Goal: Complete application form: Complete application form

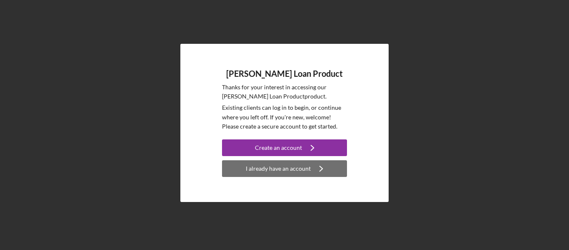
click at [286, 168] on div "I already have an account" at bounding box center [278, 168] width 65 height 17
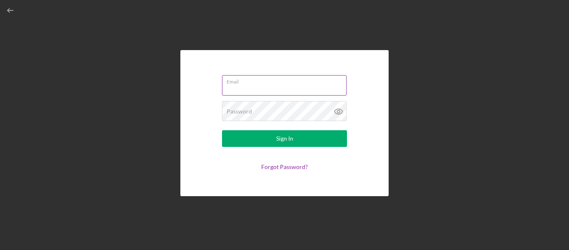
type input "[EMAIL_ADDRESS][DOMAIN_NAME]"
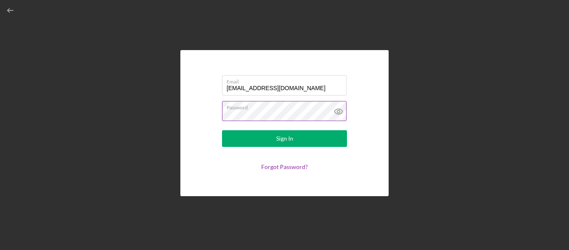
click at [330, 113] on icon at bounding box center [338, 111] width 21 height 21
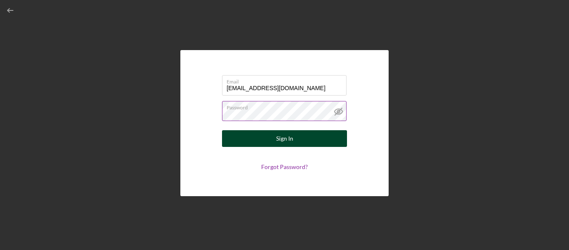
click at [328, 140] on button "Sign In" at bounding box center [284, 138] width 125 height 17
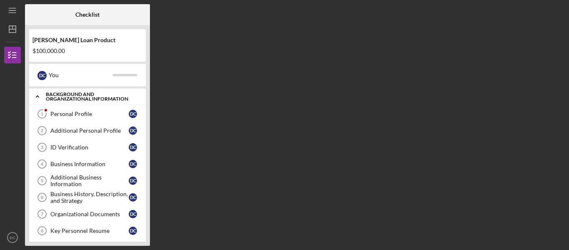
click at [98, 93] on div "Background and Organizational Information" at bounding box center [91, 97] width 90 height 10
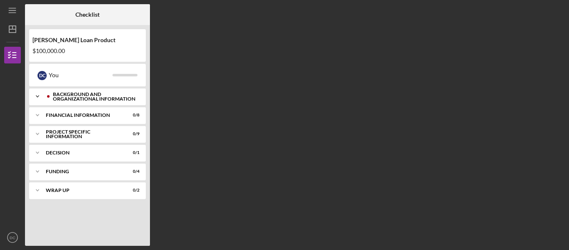
click at [99, 93] on div "Background and Organizational Information" at bounding box center [94, 97] width 83 height 10
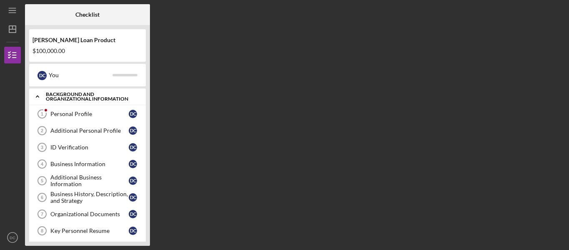
click at [87, 98] on div "Background and Organizational Information" at bounding box center [91, 97] width 90 height 10
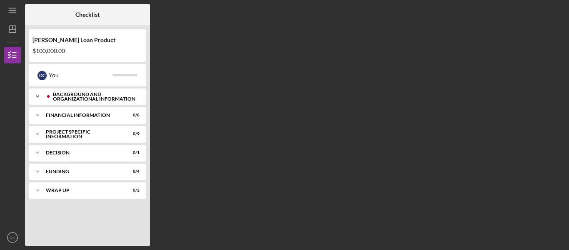
click at [87, 98] on div "Background and Organizational Information" at bounding box center [94, 97] width 83 height 10
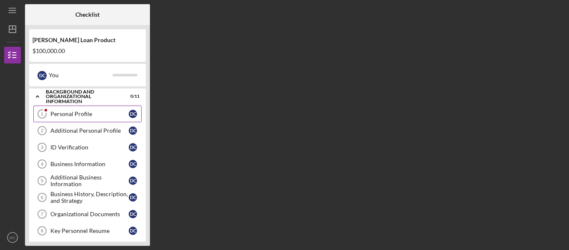
click at [86, 117] on link "Personal Profile 1 Personal Profile D C" at bounding box center [87, 113] width 108 height 17
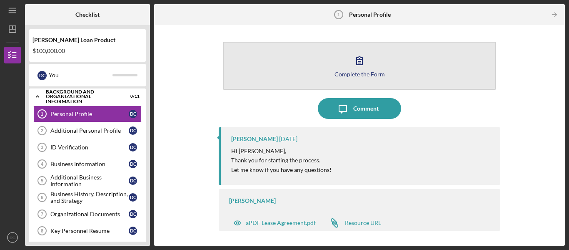
click at [428, 70] on button "Complete the Form Form" at bounding box center [359, 66] width 273 height 48
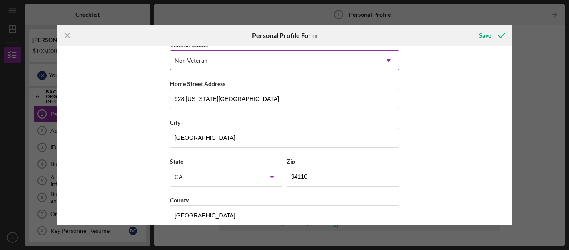
scroll to position [140, 0]
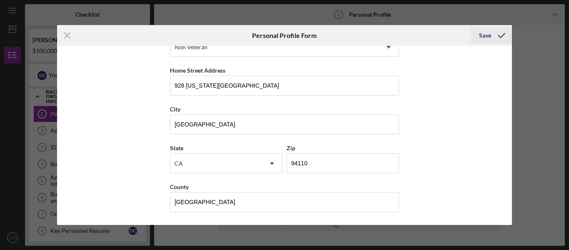
click at [486, 37] on div "Save" at bounding box center [485, 35] width 12 height 17
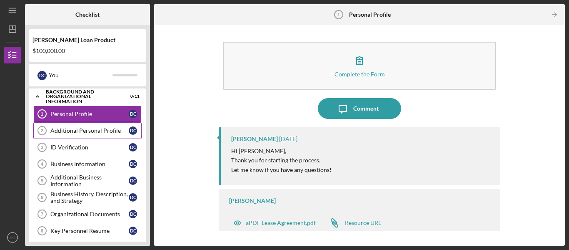
click at [119, 130] on div "Additional Personal Profile" at bounding box center [89, 130] width 78 height 7
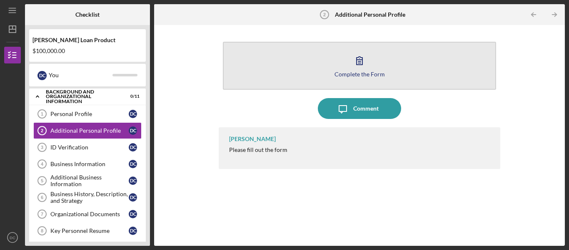
click at [369, 65] on icon "button" at bounding box center [359, 60] width 21 height 21
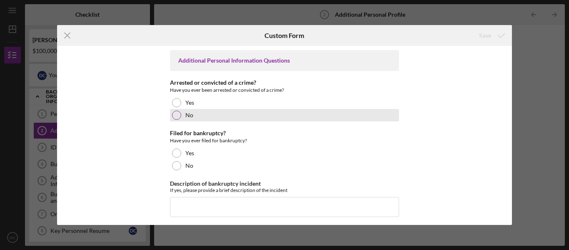
click at [183, 118] on div "No" at bounding box center [284, 115] width 229 height 13
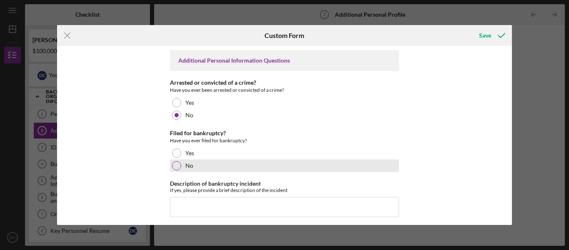
click at [188, 170] on div "No" at bounding box center [284, 165] width 229 height 13
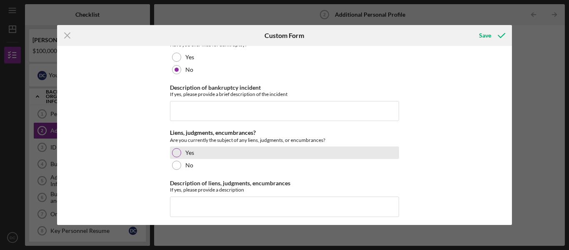
scroll to position [99, 0]
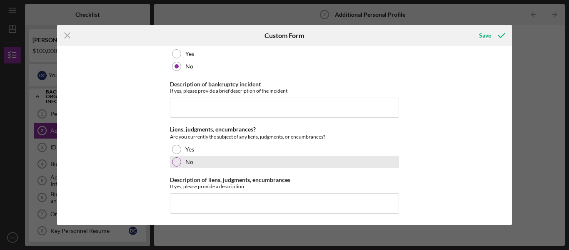
click at [261, 163] on div "No" at bounding box center [284, 161] width 229 height 13
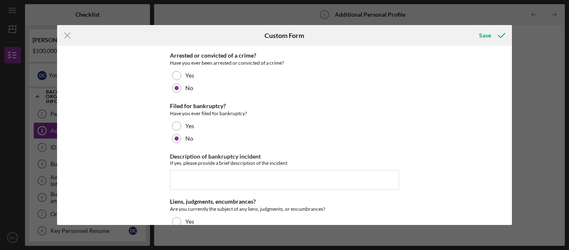
scroll to position [0, 0]
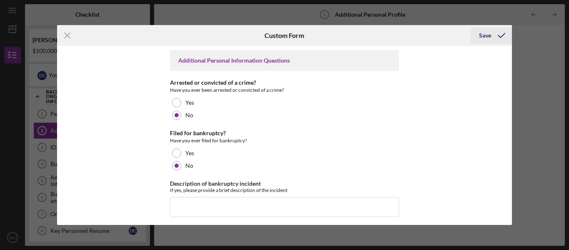
click at [483, 36] on div "Save" at bounding box center [485, 35] width 12 height 17
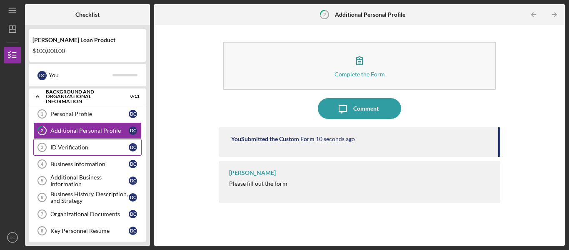
click at [76, 148] on div "ID Verification" at bounding box center [89, 147] width 78 height 7
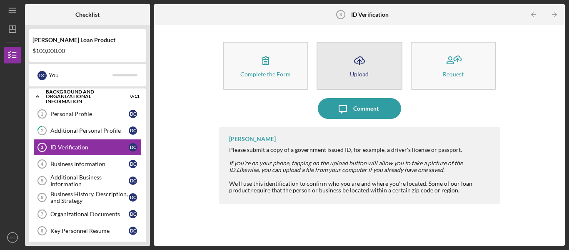
click at [336, 67] on button "Icon/Upload Upload" at bounding box center [359, 66] width 85 height 48
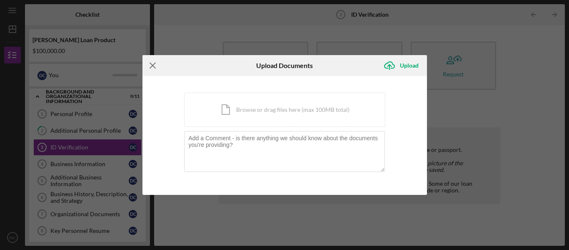
click at [155, 68] on icon "Icon/Menu Close" at bounding box center [153, 65] width 21 height 21
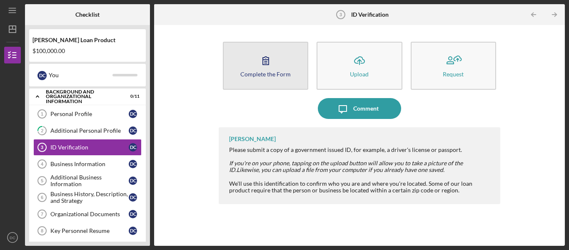
click at [273, 68] on icon "button" at bounding box center [265, 60] width 21 height 21
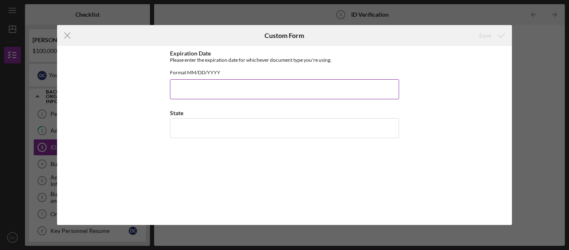
click at [242, 95] on input "Expiration Date" at bounding box center [284, 89] width 229 height 20
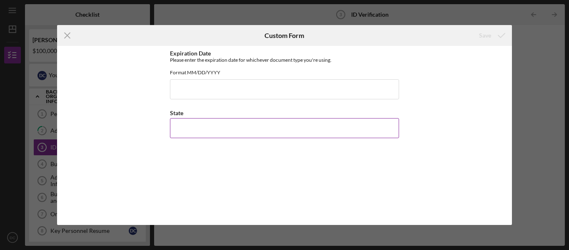
click at [217, 137] on input "State" at bounding box center [284, 128] width 229 height 20
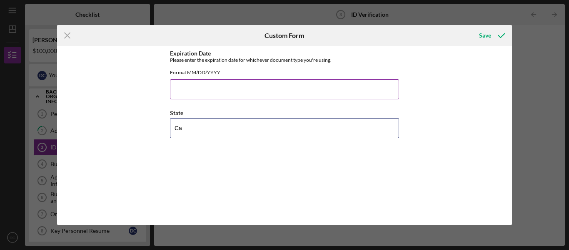
type input "Ca"
click at [222, 99] on input "Expiration Date" at bounding box center [284, 89] width 229 height 20
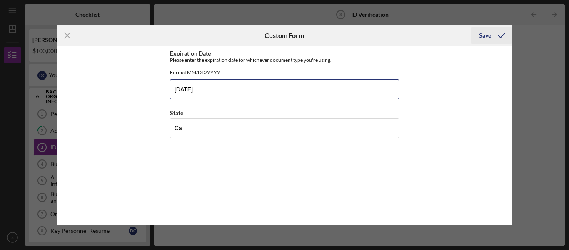
type input "[DATE]"
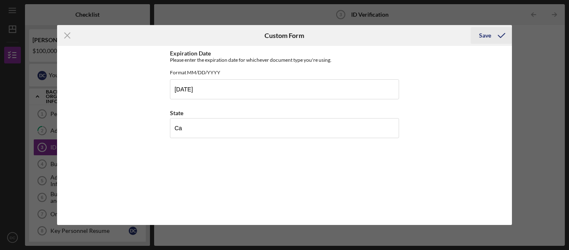
click at [488, 42] on div "Save" at bounding box center [485, 35] width 12 height 17
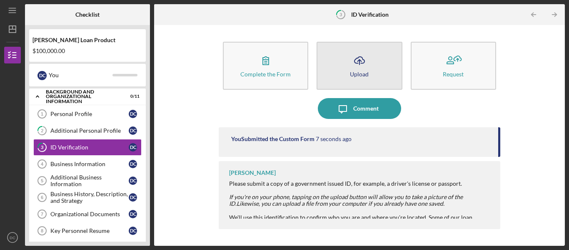
click at [342, 72] on button "Icon/Upload Upload" at bounding box center [359, 66] width 85 height 48
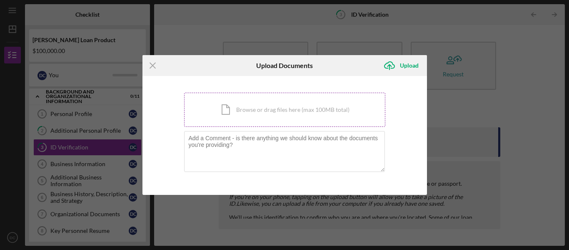
click at [298, 123] on div "Icon/Document Browse or drag files here (max 100MB total) Tap to choose files o…" at bounding box center [284, 110] width 201 height 34
click at [267, 101] on div "Icon/Document Browse or drag files here (max 100MB total) Tap to choose files o…" at bounding box center [284, 110] width 201 height 34
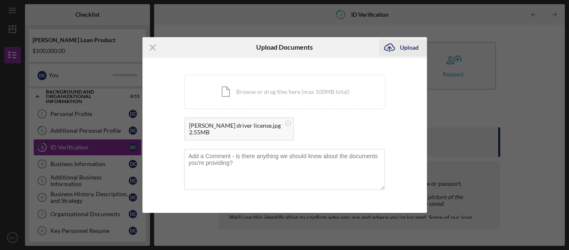
click at [408, 42] on div "Upload" at bounding box center [409, 47] width 19 height 17
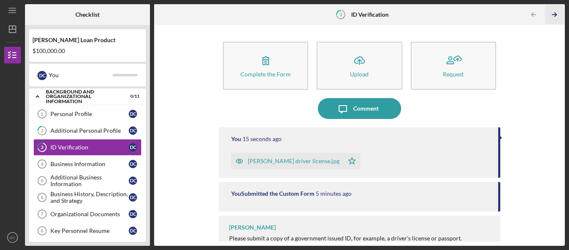
click at [550, 15] on icon "Icon/Table Pagination Arrow" at bounding box center [555, 14] width 19 height 19
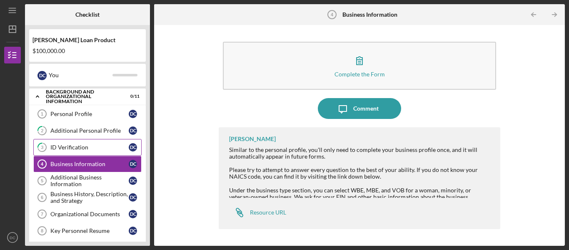
click at [76, 147] on div "ID Verification" at bounding box center [89, 147] width 78 height 7
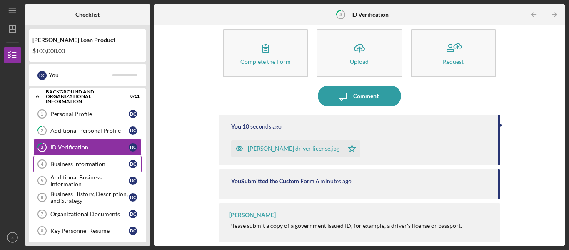
scroll to position [13, 0]
click at [68, 168] on link "Business Information 4 Business Information D C" at bounding box center [87, 163] width 108 height 17
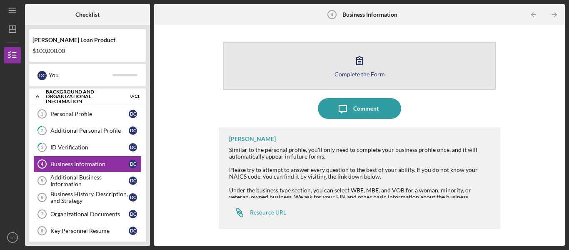
click at [368, 65] on icon "button" at bounding box center [359, 60] width 21 height 21
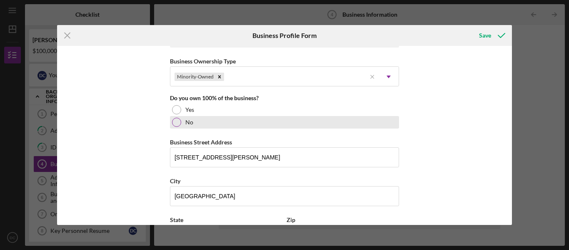
scroll to position [408, 0]
click at [175, 119] on div at bounding box center [176, 121] width 9 height 9
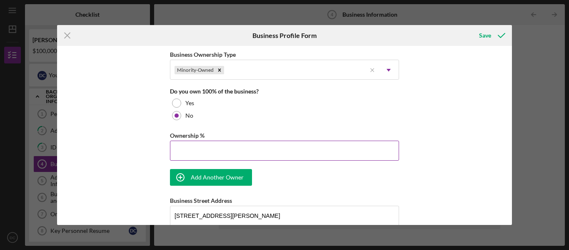
scroll to position [422, 0]
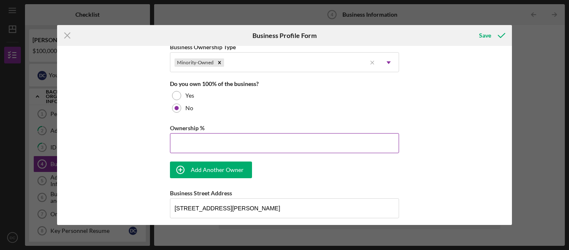
click at [242, 147] on input "Ownership %" at bounding box center [284, 143] width 229 height 20
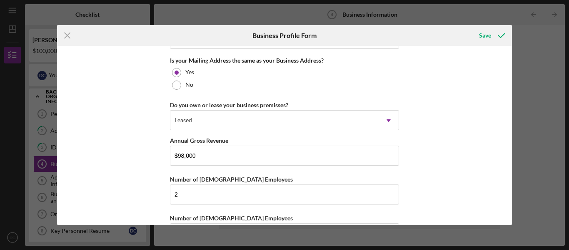
scroll to position [693, 0]
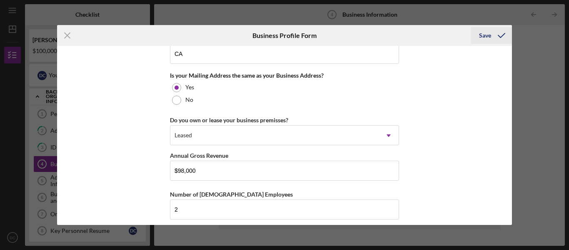
click at [481, 37] on div "Save" at bounding box center [485, 35] width 12 height 17
type input "50.00%"
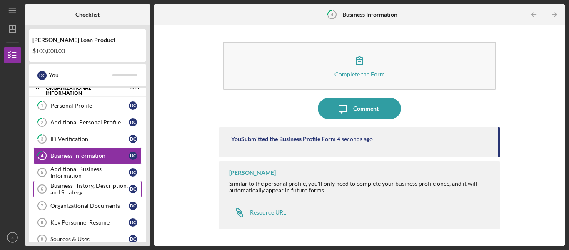
scroll to position [13, 0]
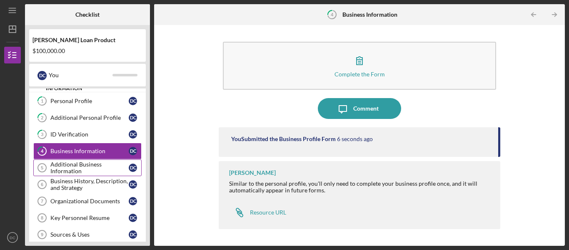
click at [89, 168] on div "Additional Business Information" at bounding box center [89, 167] width 78 height 13
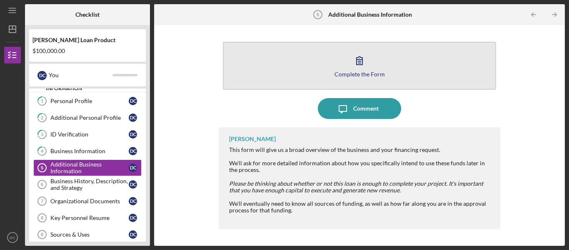
click at [421, 74] on button "Complete the Form Form" at bounding box center [359, 66] width 273 height 48
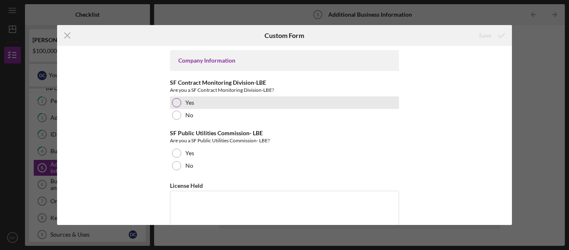
click at [176, 104] on div at bounding box center [176, 102] width 9 height 9
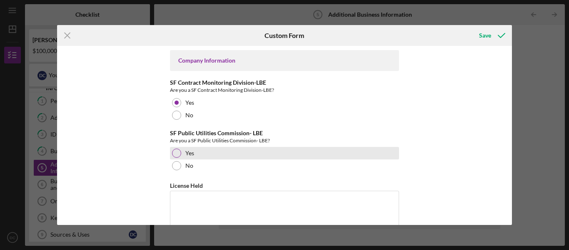
click at [173, 151] on div at bounding box center [176, 152] width 9 height 9
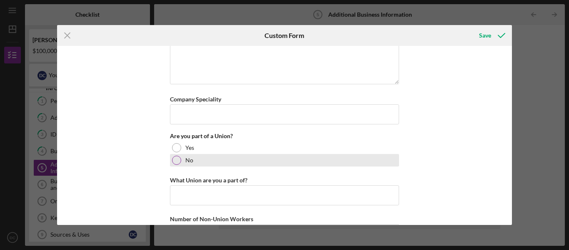
scroll to position [212, 0]
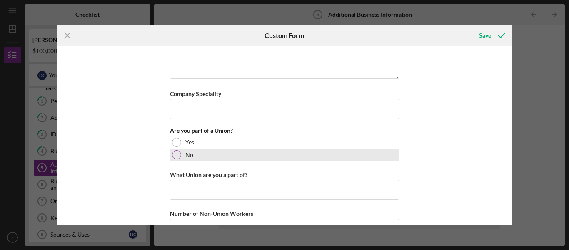
click at [180, 156] on div "No" at bounding box center [284, 154] width 229 height 13
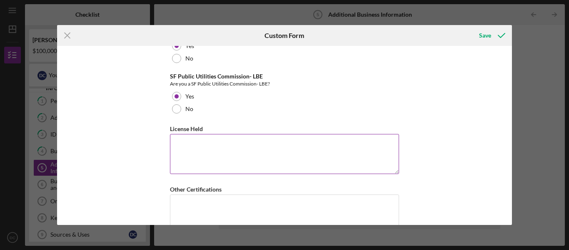
scroll to position [60, 0]
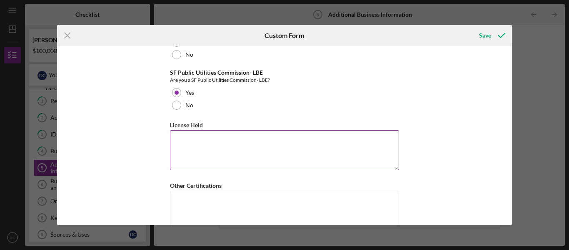
click at [356, 151] on textarea "License Held" at bounding box center [284, 150] width 229 height 40
type textarea "D"
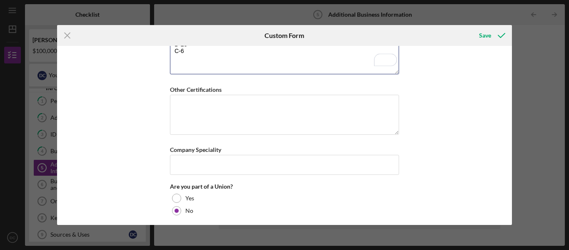
scroll to position [158, 0]
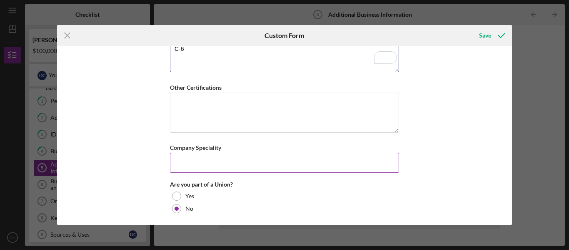
type textarea "D-28 C-6"
click at [345, 163] on input "Company Speciality" at bounding box center [284, 163] width 229 height 20
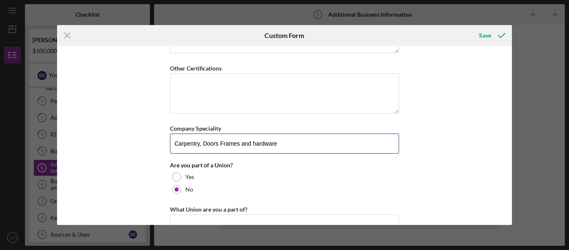
scroll to position [0, 0]
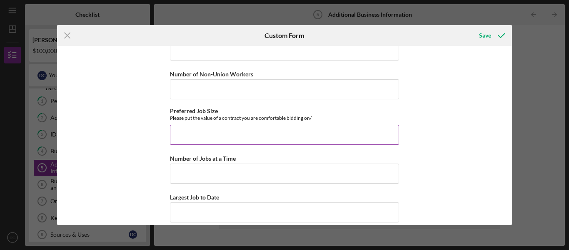
type input "Carpentry, Doors Frames and hardware"
click at [319, 134] on input "Preferred Job Size" at bounding box center [284, 135] width 229 height 20
type input "$1"
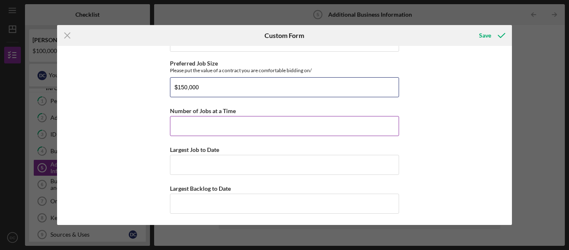
type input "$150,000"
click at [319, 133] on input "Number of Jobs at a Time" at bounding box center [284, 126] width 229 height 20
type input "2"
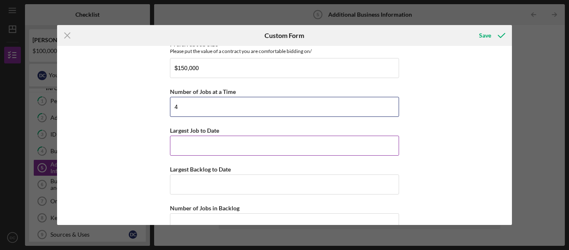
type input "4"
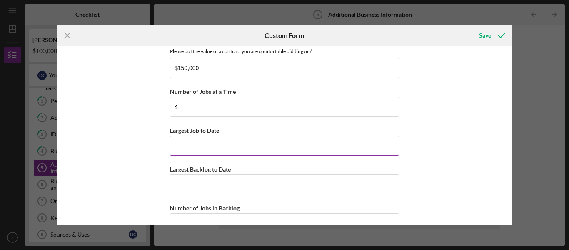
click at [296, 147] on input "Largest Job to Date" at bounding box center [284, 145] width 229 height 20
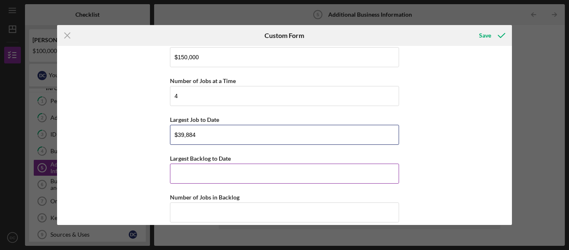
scroll to position [431, 0]
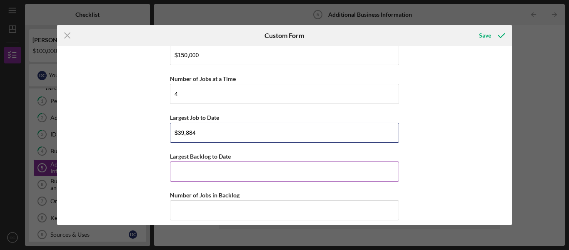
type input "$39,884"
click at [271, 175] on input "Largest Backlog to Date" at bounding box center [284, 171] width 229 height 20
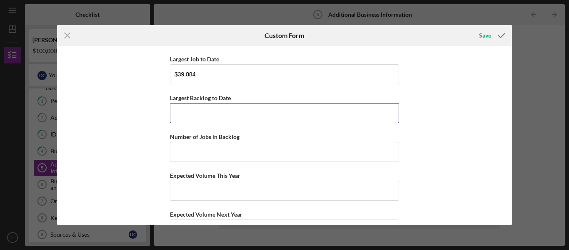
scroll to position [493, 0]
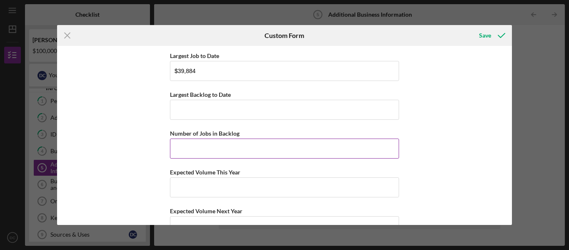
click at [273, 149] on input "Number of Jobs in Backlog" at bounding box center [284, 148] width 229 height 20
type input "3"
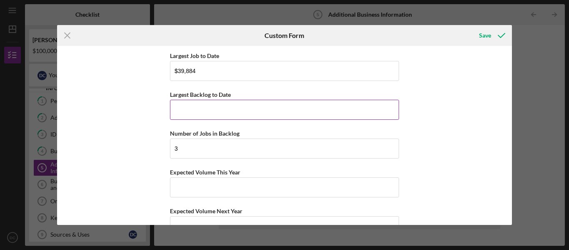
click at [271, 115] on input "Largest Backlog to Date" at bounding box center [284, 110] width 229 height 20
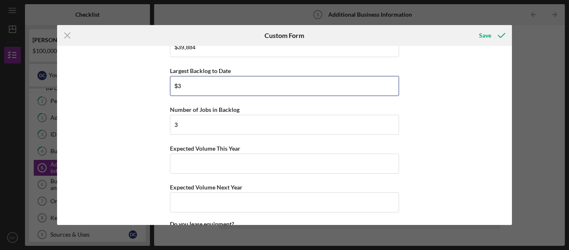
scroll to position [525, 0]
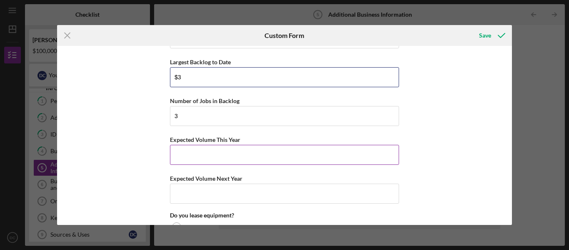
type input "$3"
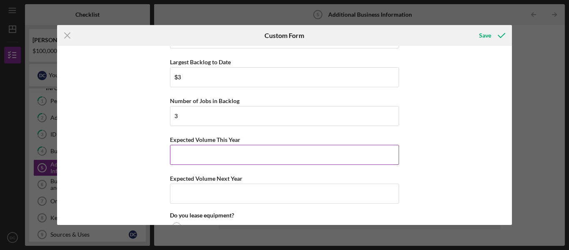
click at [199, 162] on input "Expected Volume This Year" at bounding box center [284, 155] width 229 height 20
type input "$4"
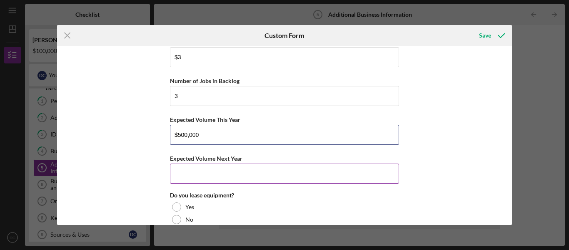
type input "$500,000"
click at [239, 175] on input "Expected Volume Next Year" at bounding box center [284, 173] width 229 height 20
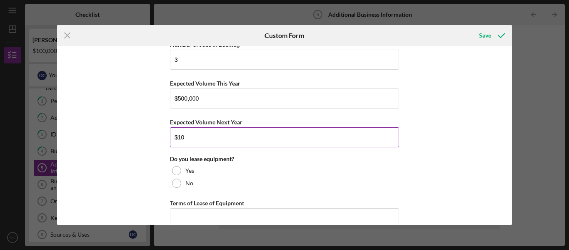
type input "$1"
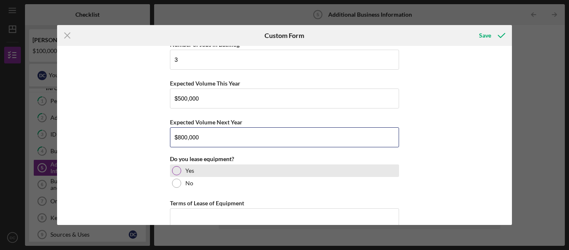
type input "$800,000"
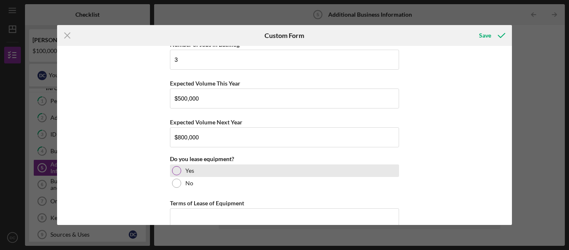
click at [176, 175] on div at bounding box center [176, 170] width 9 height 9
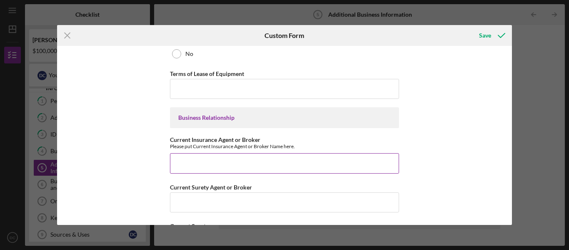
click at [247, 168] on input "Current Insurance Agent or Broker" at bounding box center [284, 163] width 229 height 20
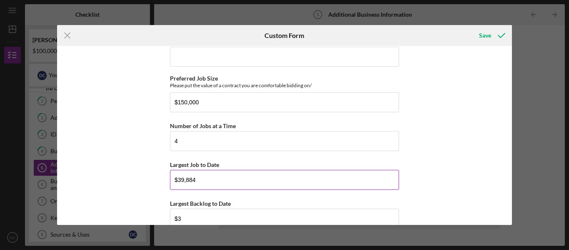
click at [182, 178] on input "$39,884" at bounding box center [284, 180] width 229 height 20
click at [215, 176] on input "$39,884" at bounding box center [284, 180] width 229 height 20
type input "$3"
type input "$4"
type input "$5"
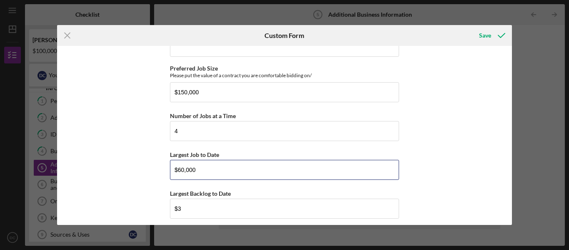
scroll to position [388, 0]
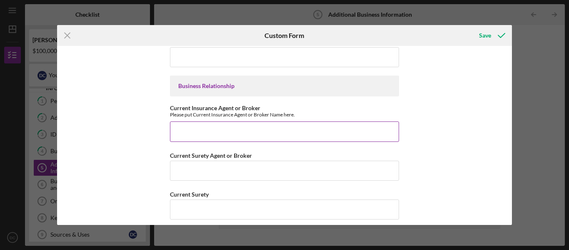
type input "$60,000"
click at [208, 133] on input "Current Insurance Agent or Broker" at bounding box center [284, 131] width 229 height 20
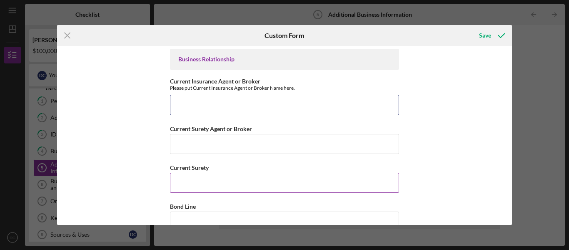
scroll to position [763, 0]
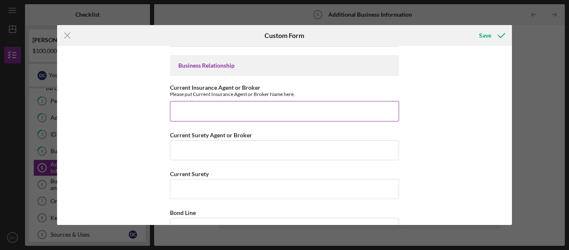
click at [197, 115] on input "Current Insurance Agent or Broker" at bounding box center [284, 111] width 229 height 20
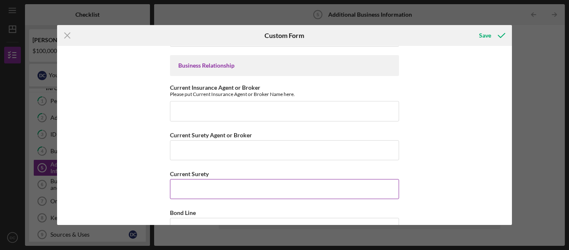
click at [190, 190] on input "Current Surety" at bounding box center [284, 189] width 229 height 20
type input "PIE"
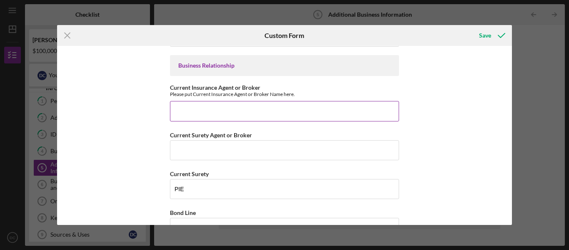
click at [278, 104] on input "Current Insurance Agent or Broker" at bounding box center [284, 111] width 229 height 20
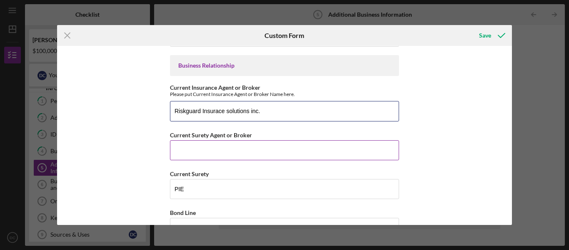
type input "Riskguard Insurace solutions inc."
click at [267, 151] on input "Current Surety Agent or Broker" at bounding box center [284, 150] width 229 height 20
click at [267, 118] on input "Riskguard Insurace solutions inc." at bounding box center [284, 111] width 229 height 20
click at [242, 158] on input "Current Surety Agent or Broker" at bounding box center [284, 150] width 229 height 20
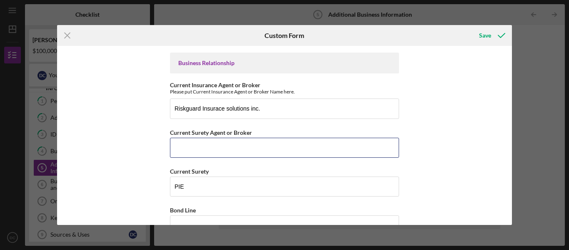
scroll to position [767, 0]
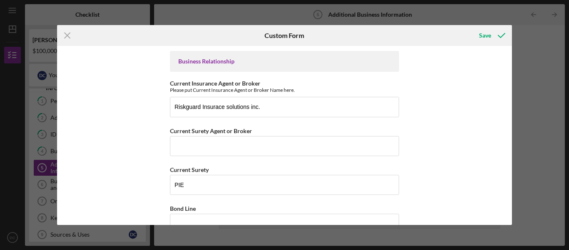
click at [462, 125] on div "Company Information SF Contract Monitoring Division-LBE Are you a SF Contract M…" at bounding box center [285, 135] width 456 height 179
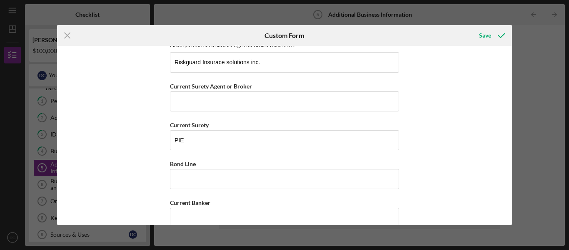
scroll to position [812, 0]
click at [205, 133] on input "PIE" at bounding box center [284, 139] width 229 height 20
type input "P"
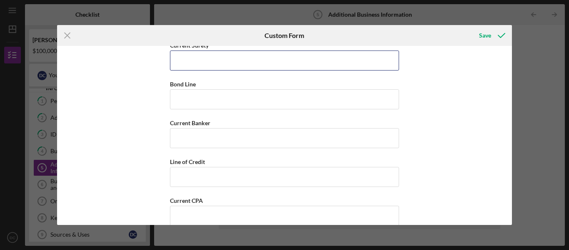
scroll to position [891, 0]
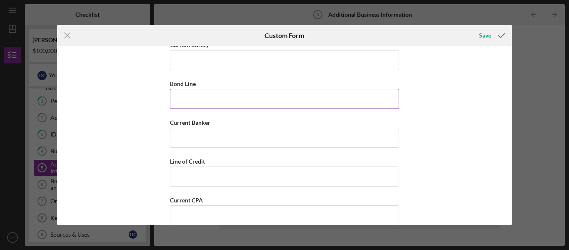
click at [287, 98] on input "Bond Line" at bounding box center [284, 99] width 229 height 20
type input "$0"
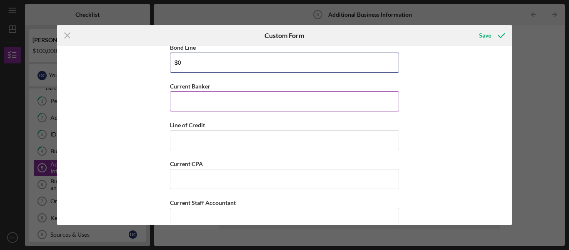
type input "$0"
click at [375, 107] on input "Current Banker" at bounding box center [284, 101] width 229 height 20
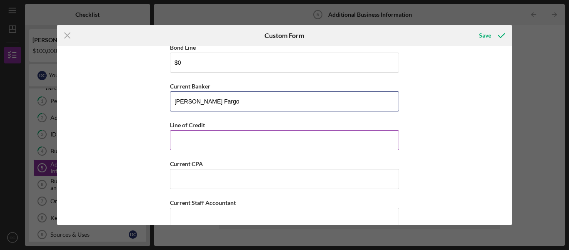
type input "[PERSON_NAME] Fargo"
click at [358, 130] on input "Line of Credit" at bounding box center [284, 140] width 229 height 20
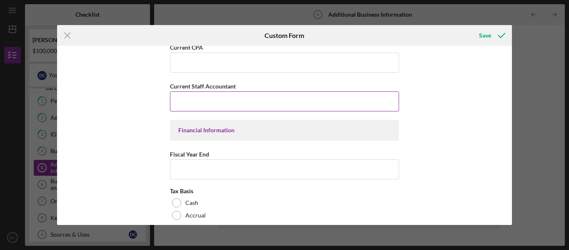
type input "$0"
click at [354, 108] on input "Current Staff Accountant" at bounding box center [284, 101] width 229 height 20
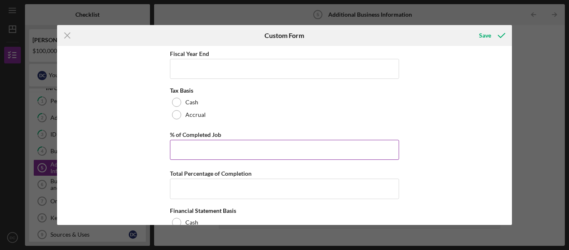
type input "[PERSON_NAME]"
click at [275, 153] on input "% of Completed Job" at bounding box center [284, 150] width 229 height 20
type input "2%"
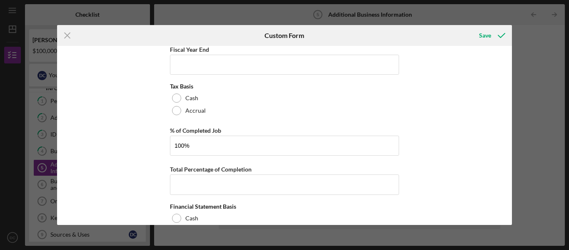
click at [467, 149] on div "Company Information SF Contract Monitoring Division-LBE Are you a SF Contract M…" at bounding box center [285, 135] width 456 height 179
type input "100.00000%"
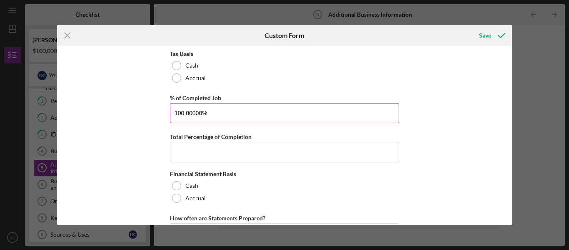
click at [235, 108] on input "100.00000%" at bounding box center [284, 113] width 229 height 20
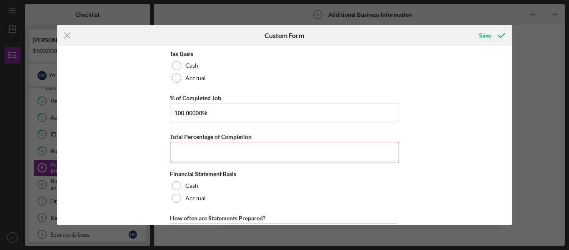
click at [232, 143] on input "Total Percentage of Completion" at bounding box center [284, 152] width 229 height 20
click at [438, 154] on div "Company Information SF Contract Monitoring Division-LBE Are you a SF Contract M…" at bounding box center [285, 135] width 456 height 179
type input "100.00000%"
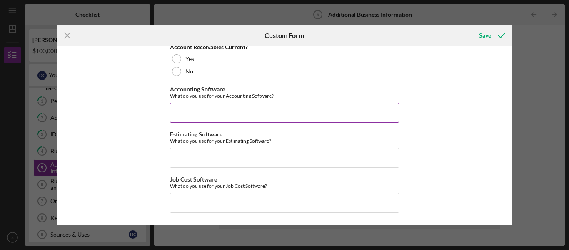
click at [337, 114] on input "Accounting Software" at bounding box center [284, 113] width 229 height 20
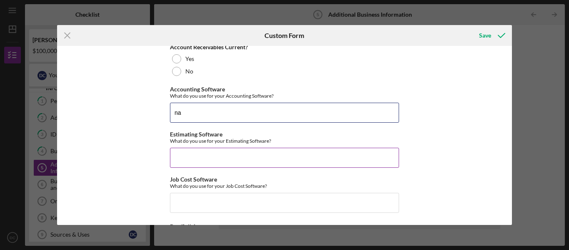
type input "na"
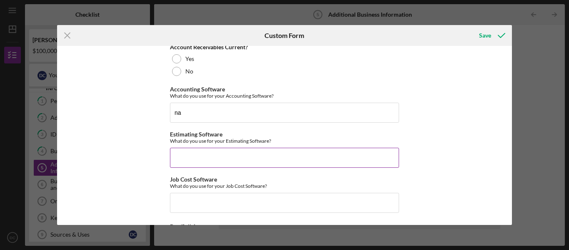
click at [311, 161] on input "Estimating Software" at bounding box center [284, 158] width 229 height 20
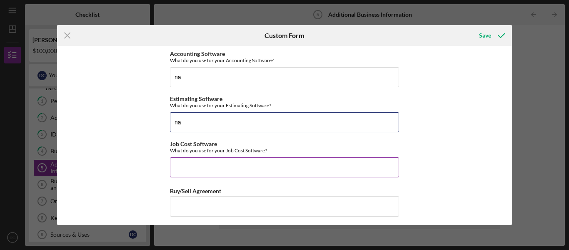
type input "na"
click at [301, 165] on input "Job Cost Software" at bounding box center [284, 167] width 229 height 20
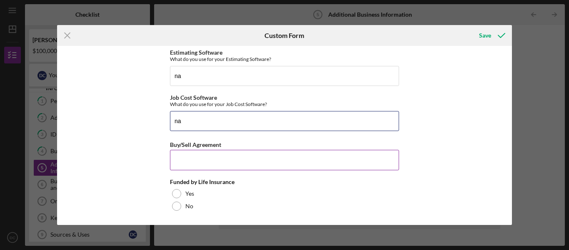
type input "na"
click at [291, 163] on input "Buy/Sell Agreement" at bounding box center [284, 160] width 229 height 20
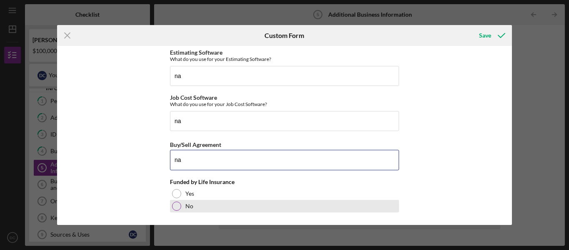
type input "na"
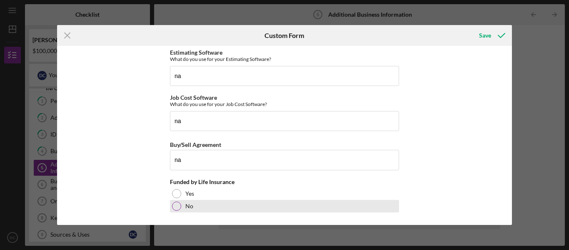
click at [181, 208] on div "No" at bounding box center [284, 206] width 229 height 13
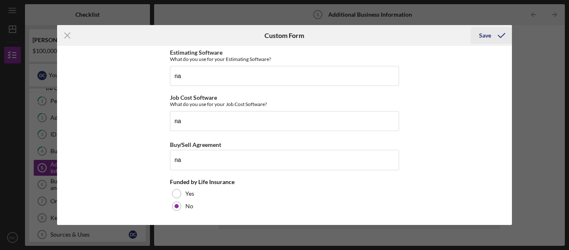
click at [480, 40] on div "Save" at bounding box center [485, 35] width 12 height 17
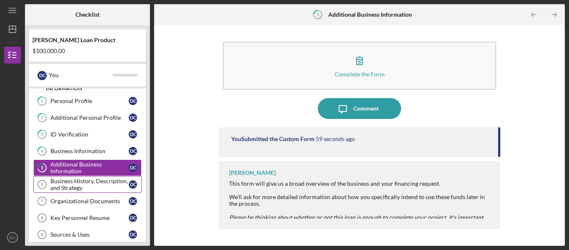
click at [99, 186] on div "Business History, Description, and Strategy" at bounding box center [89, 184] width 78 height 13
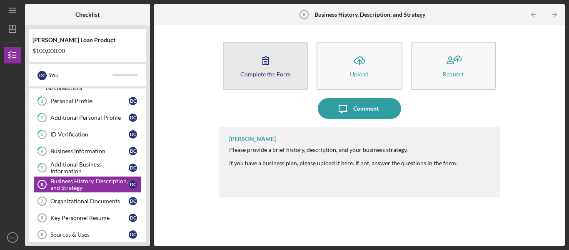
click at [298, 70] on button "Complete the Form Form" at bounding box center [265, 66] width 85 height 48
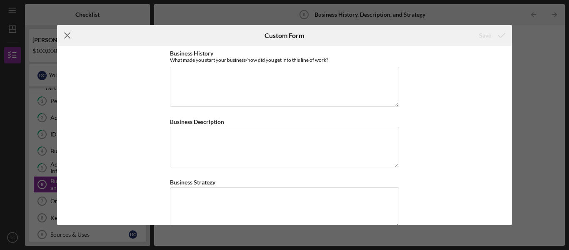
click at [68, 30] on icon "Icon/Menu Close" at bounding box center [67, 35] width 21 height 21
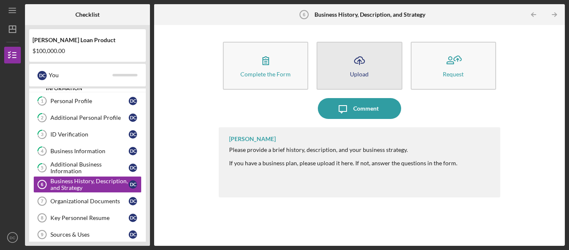
click at [392, 70] on button "Icon/Upload Upload" at bounding box center [359, 66] width 85 height 48
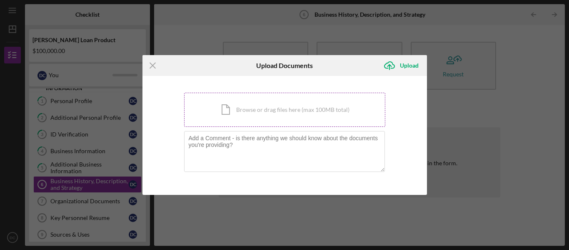
click at [328, 108] on div "Icon/Document Browse or drag files here (max 100MB total) Tap to choose files o…" at bounding box center [284, 110] width 201 height 34
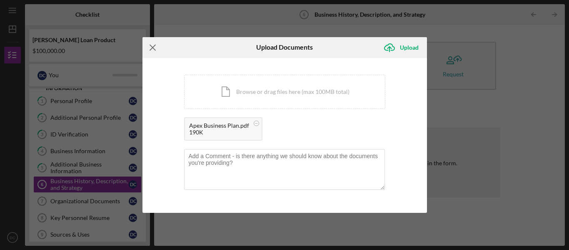
click at [159, 46] on icon "Icon/Menu Close" at bounding box center [153, 47] width 21 height 21
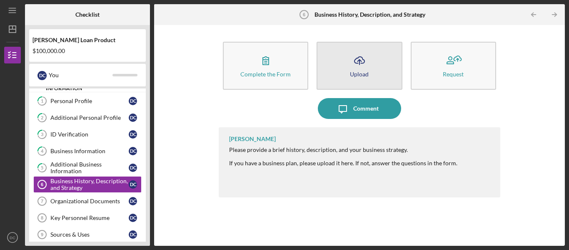
click at [386, 61] on button "Icon/Upload Upload" at bounding box center [359, 66] width 85 height 48
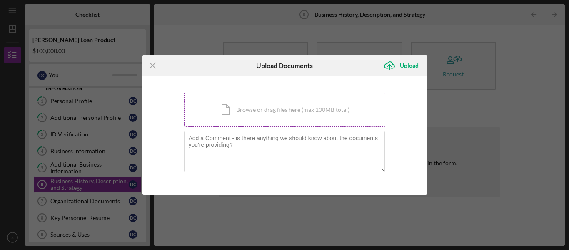
click at [285, 115] on div "Icon/Document Browse or drag files here (max 100MB total) Tap to choose files o…" at bounding box center [284, 110] width 201 height 34
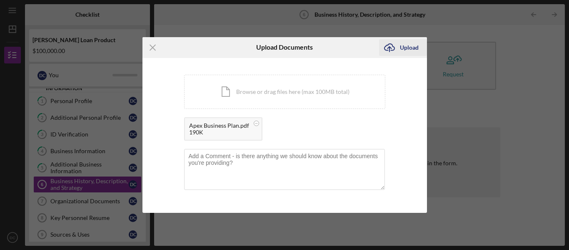
click at [411, 55] on div "Upload" at bounding box center [409, 47] width 19 height 17
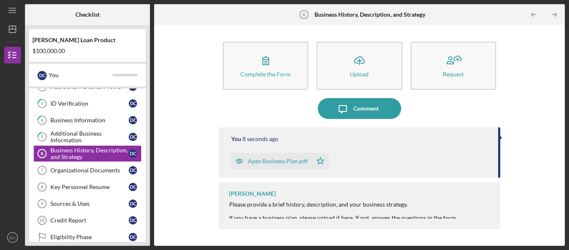
scroll to position [43, 0]
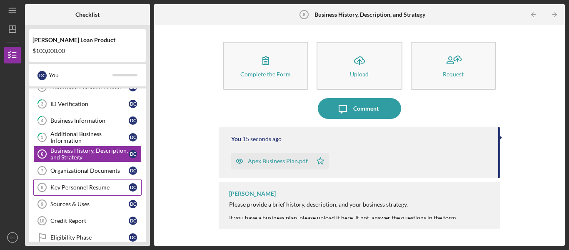
click at [95, 173] on div "Organizational Documents" at bounding box center [89, 170] width 78 height 7
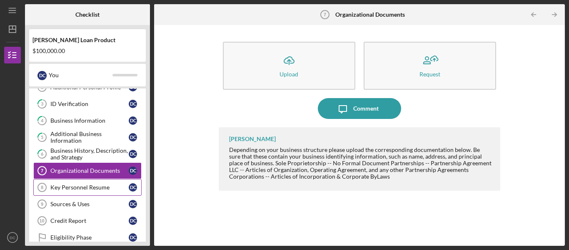
click at [91, 188] on div "Key Personnel Resume" at bounding box center [89, 187] width 78 height 7
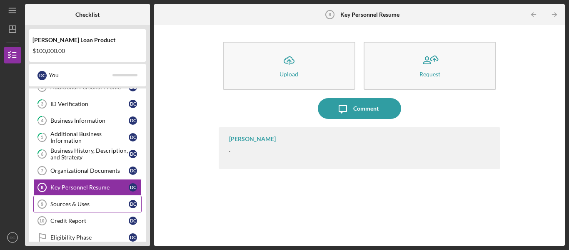
click at [93, 207] on div "Sources & Uses" at bounding box center [89, 203] width 78 height 7
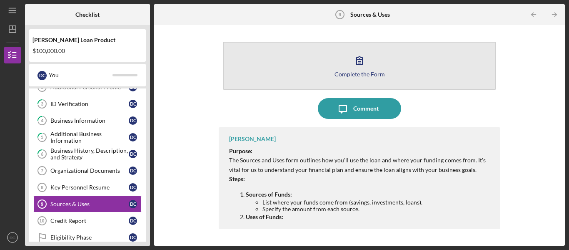
click at [387, 62] on button "Complete the Form Form" at bounding box center [359, 66] width 273 height 48
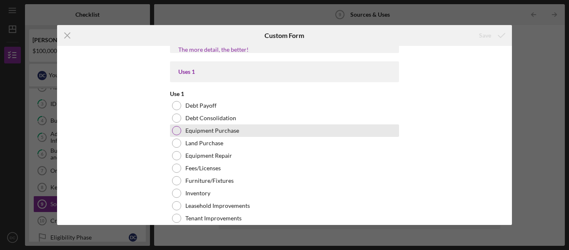
scroll to position [33, 0]
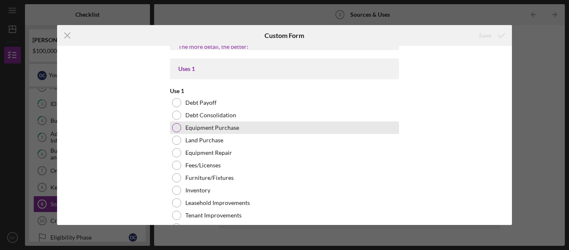
click at [227, 128] on label "Equipment Purchase" at bounding box center [212, 127] width 54 height 7
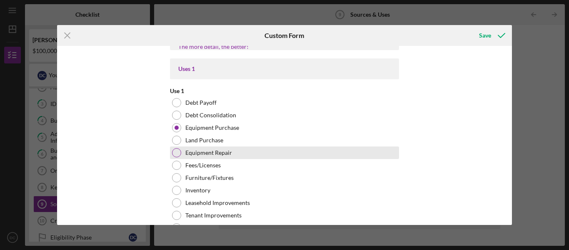
click at [224, 153] on label "Equipment Repair" at bounding box center [208, 152] width 47 height 7
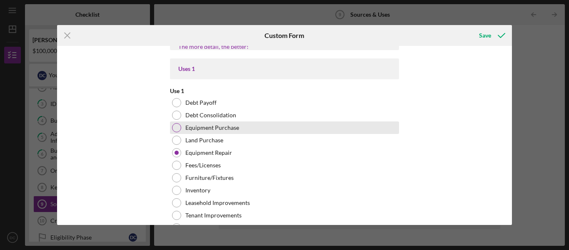
click at [218, 130] on label "Equipment Purchase" at bounding box center [212, 127] width 54 height 7
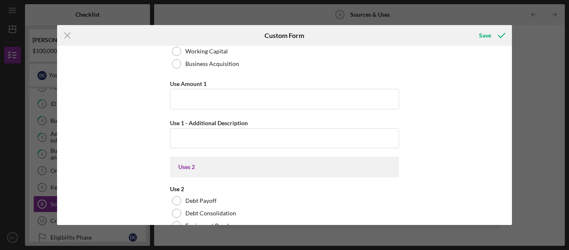
scroll to position [313, 0]
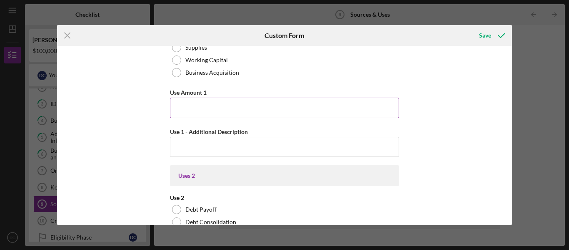
click at [331, 102] on input "Use Amount 1" at bounding box center [284, 108] width 229 height 20
type input "$50,000"
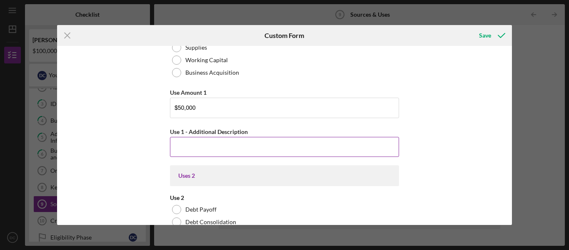
click at [288, 144] on input "Use 1 - Additional Description" at bounding box center [284, 147] width 229 height 20
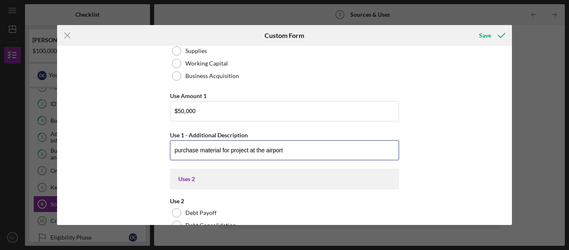
scroll to position [309, 0]
click at [354, 151] on input "purchase material for project at the airport" at bounding box center [284, 151] width 229 height 20
drag, startPoint x: 226, startPoint y: 153, endPoint x: 233, endPoint y: 154, distance: 7.6
click at [226, 152] on input "purchase material for project at the airport" at bounding box center [284, 151] width 229 height 20
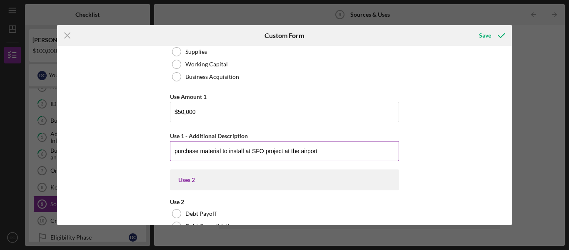
click at [338, 149] on input "purchase material to install at SFO project at the airport" at bounding box center [284, 151] width 229 height 20
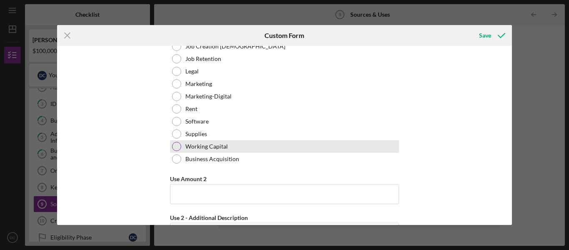
scroll to position [616, 0]
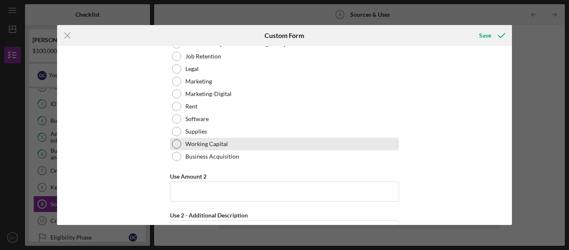
type input "purchase material to install at SFO project."
click at [306, 142] on div "Working Capital" at bounding box center [284, 144] width 229 height 13
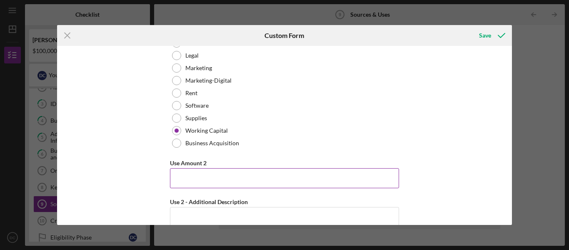
scroll to position [631, 0]
click at [243, 173] on input "Use Amount 2" at bounding box center [284, 177] width 229 height 20
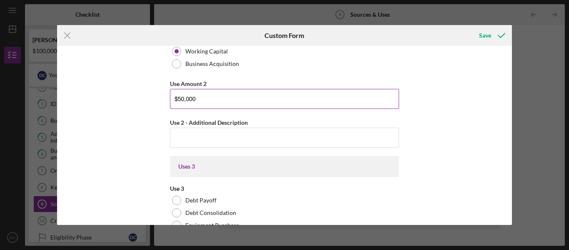
scroll to position [737, 0]
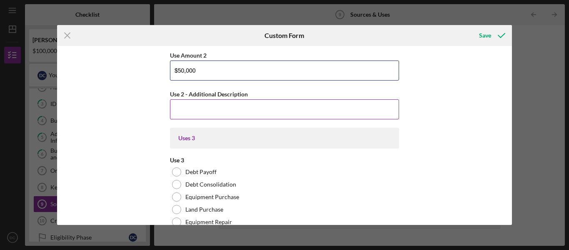
type input "$50,000"
click at [226, 107] on input "Use 2 - Additional Description" at bounding box center [284, 109] width 229 height 20
type input "p"
type input "P"
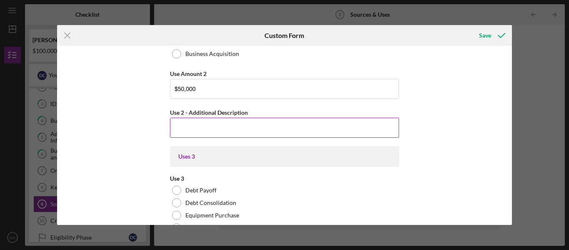
scroll to position [704, 0]
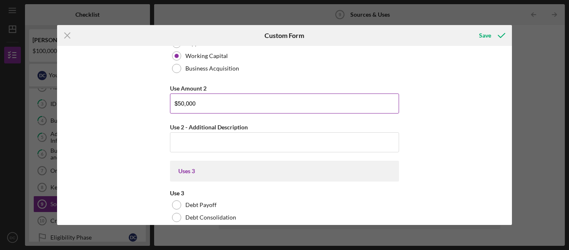
click at [219, 105] on input "$50,000" at bounding box center [284, 103] width 229 height 20
type input "$5"
type input "$16,000"
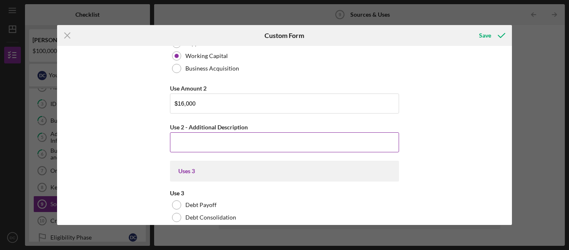
click at [310, 141] on input "Use 2 - Additional Description" at bounding box center [284, 142] width 229 height 20
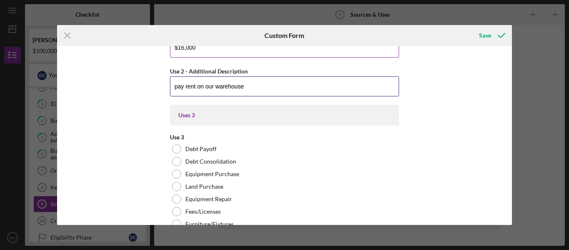
scroll to position [770, 0]
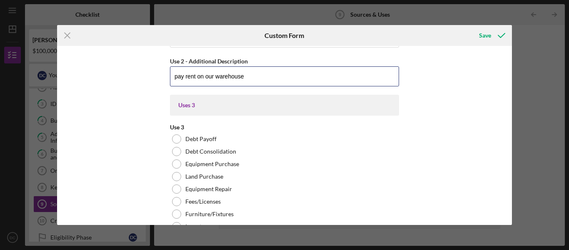
type input "pay rent on our warehouse"
click at [266, 103] on div "Uses 3" at bounding box center [284, 105] width 213 height 7
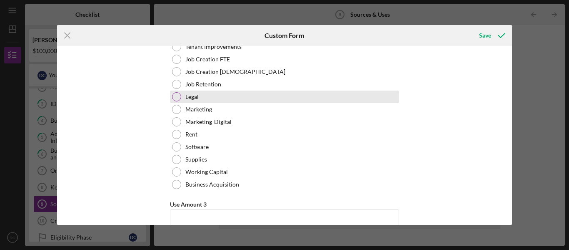
scroll to position [976, 0]
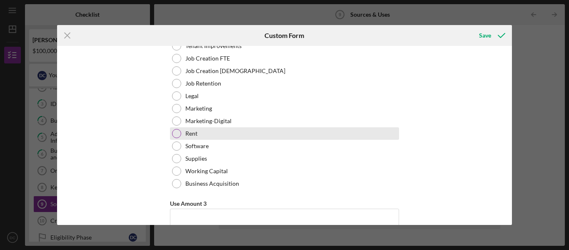
click at [230, 131] on div "Rent" at bounding box center [284, 133] width 229 height 13
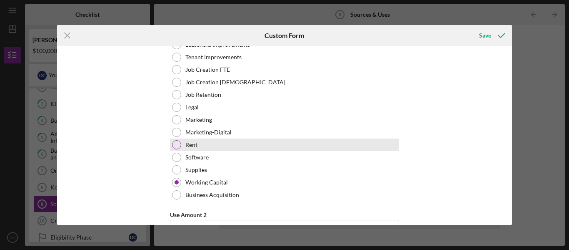
scroll to position [565, 0]
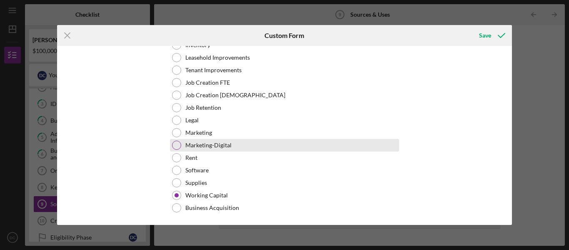
drag, startPoint x: 209, startPoint y: 154, endPoint x: 255, endPoint y: 146, distance: 47.4
click at [209, 154] on div "Rent" at bounding box center [284, 157] width 229 height 13
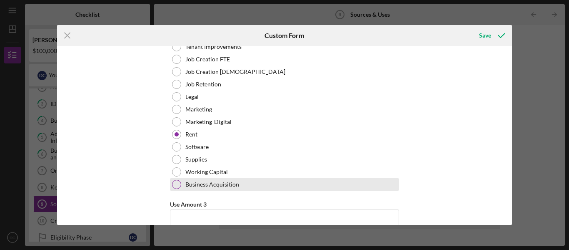
scroll to position [979, 0]
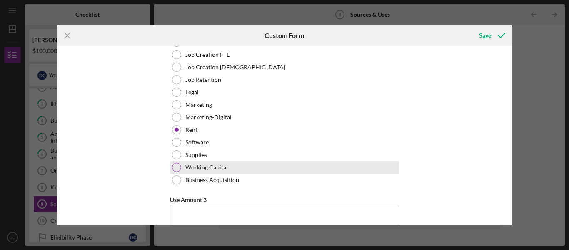
click at [275, 167] on div "Working Capital" at bounding box center [284, 167] width 229 height 13
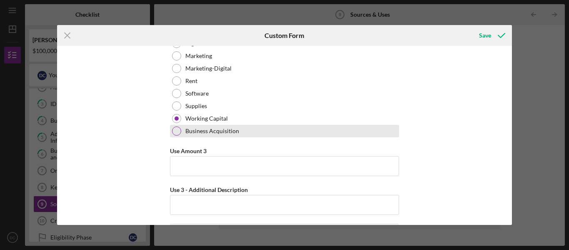
scroll to position [1042, 0]
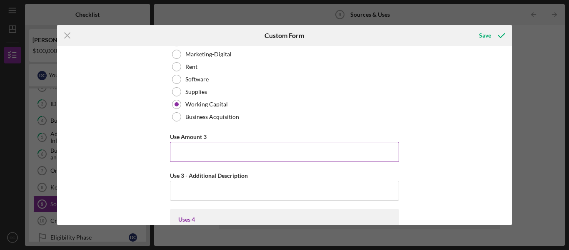
click at [277, 154] on input "Use Amount 3" at bounding box center [284, 152] width 229 height 20
type input "$34,000"
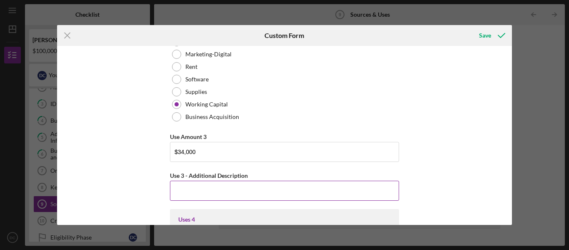
click at [273, 188] on input "Use 3 - Additional Description" at bounding box center [284, 190] width 229 height 20
type input "P"
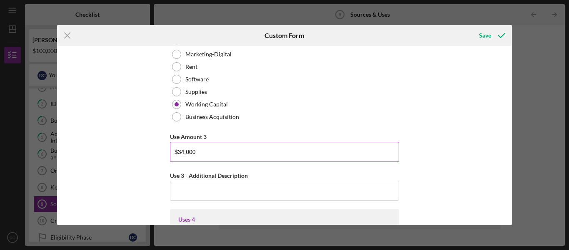
click at [235, 149] on input "$34,000" at bounding box center [284, 152] width 229 height 20
type input "$3"
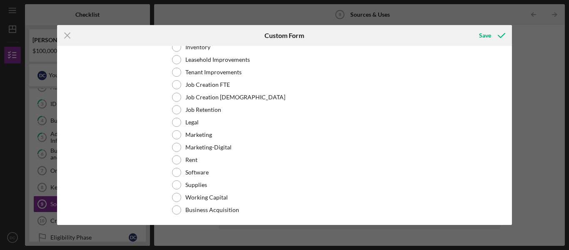
scroll to position [1330, 0]
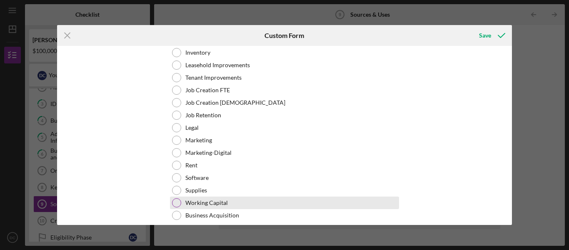
click at [210, 201] on label "Working Capital" at bounding box center [206, 202] width 43 height 7
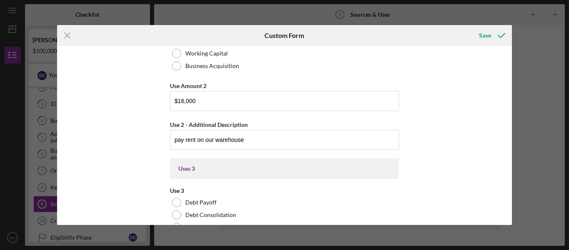
scroll to position [706, 0]
click at [310, 136] on input "pay rent on our warehouse" at bounding box center [284, 140] width 229 height 20
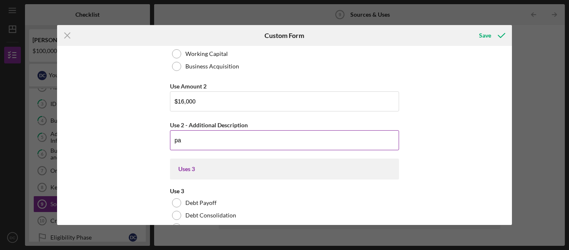
type input "p"
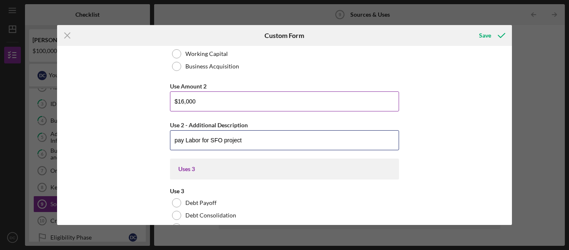
type input "pay Labor for SFO project"
click at [308, 101] on input "$16,000" at bounding box center [284, 101] width 229 height 20
type input "$1"
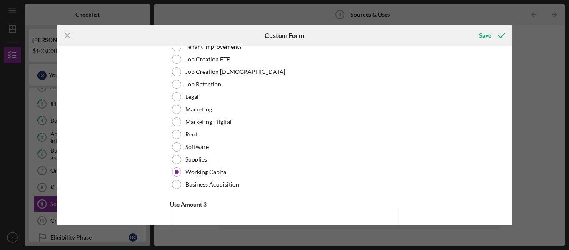
scroll to position [1018, 0]
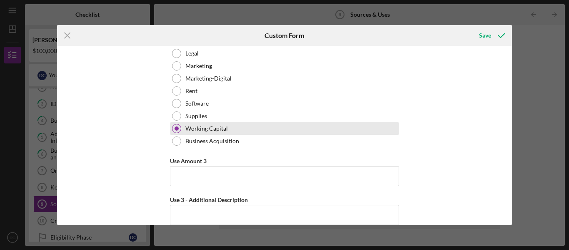
type input "$50,000"
click at [175, 132] on div at bounding box center [176, 128] width 9 height 9
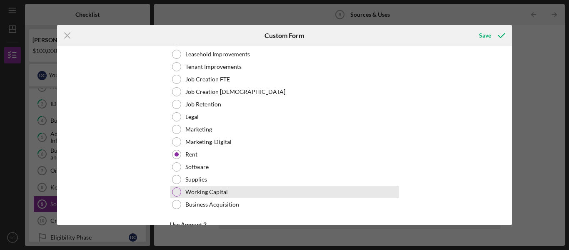
scroll to position [569, 0]
click at [177, 186] on div "Working Capital" at bounding box center [284, 191] width 229 height 13
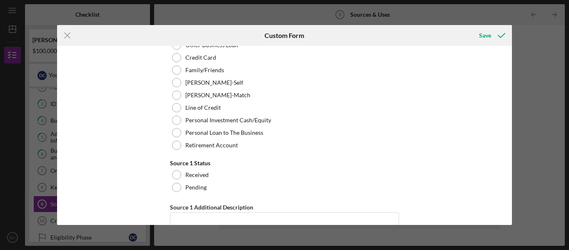
scroll to position [3007, 0]
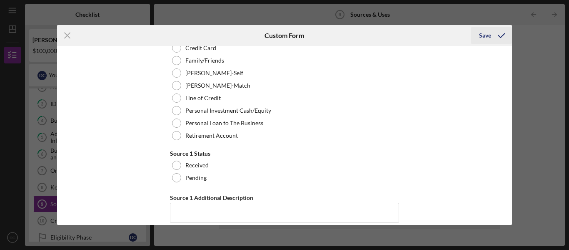
click at [479, 33] on div "Save" at bounding box center [485, 35] width 12 height 17
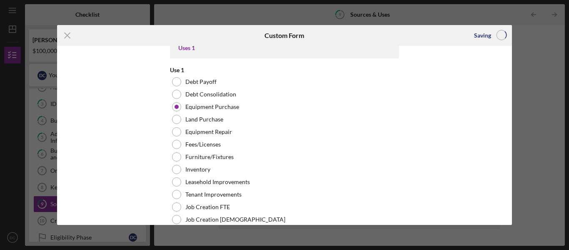
scroll to position [0, 0]
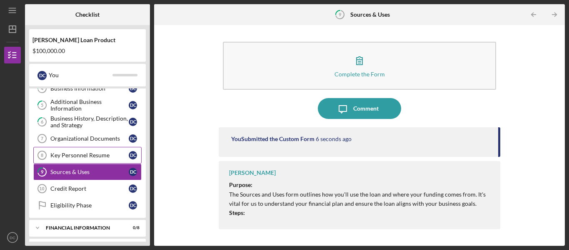
scroll to position [78, 0]
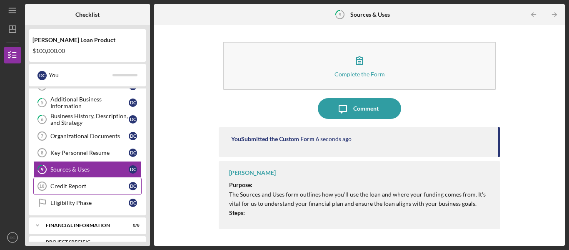
click at [96, 187] on div "Credit Report" at bounding box center [89, 186] width 78 height 7
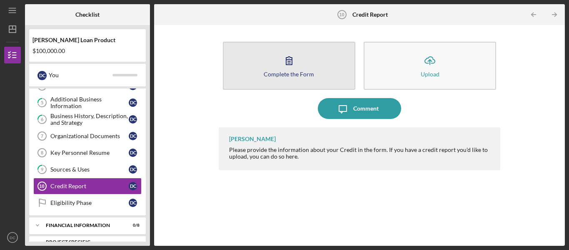
click at [253, 69] on button "Complete the Form Form" at bounding box center [289, 66] width 133 height 48
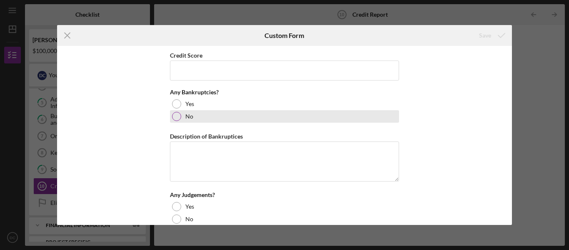
click at [175, 120] on div at bounding box center [176, 116] width 9 height 9
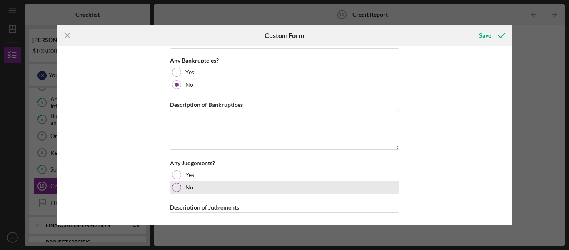
click at [186, 189] on label "No" at bounding box center [189, 187] width 8 height 7
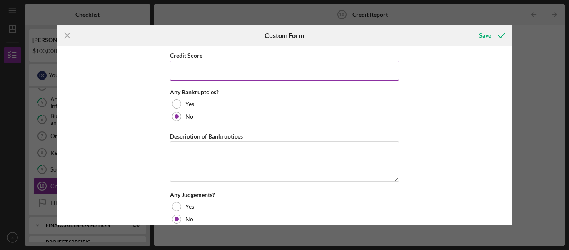
click at [320, 68] on input "Credit Score" at bounding box center [284, 70] width 229 height 20
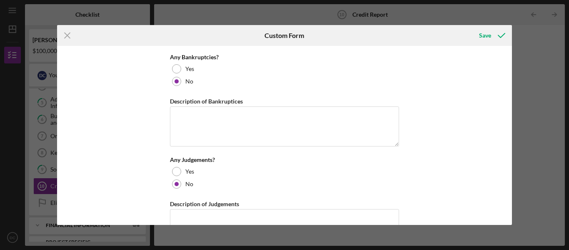
scroll to position [73, 0]
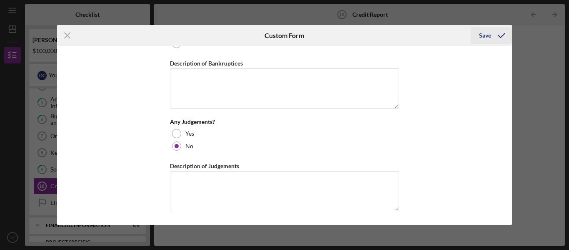
type input "473"
click at [494, 31] on icon "submit" at bounding box center [501, 35] width 21 height 21
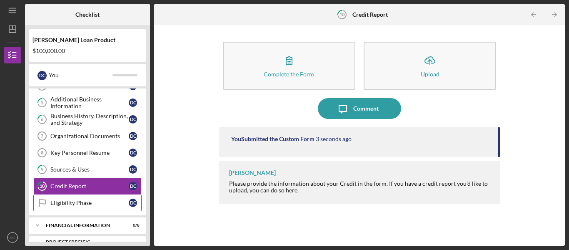
click at [94, 204] on div "Eligibility Phase" at bounding box center [89, 202] width 78 height 7
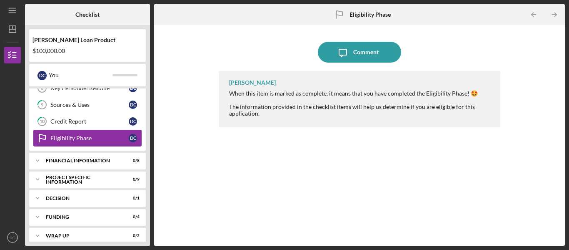
scroll to position [150, 0]
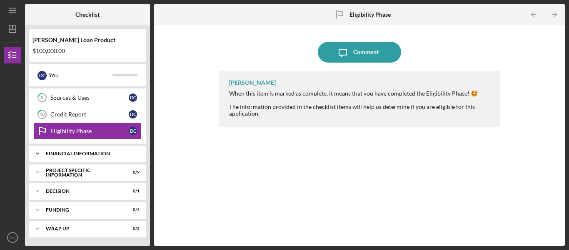
click at [74, 152] on div "Financial Information" at bounding box center [91, 153] width 90 height 5
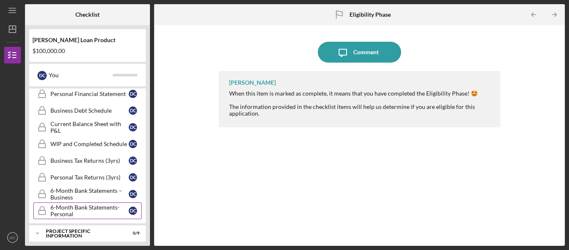
scroll to position [288, 0]
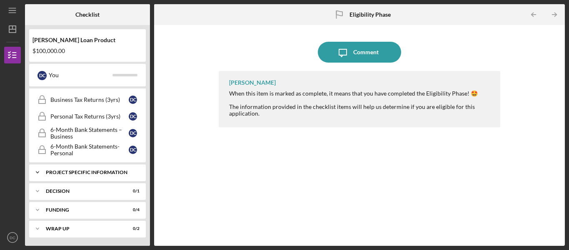
click at [100, 172] on div "PROJECT SPECIFIC INFORMATION" at bounding box center [91, 172] width 90 height 5
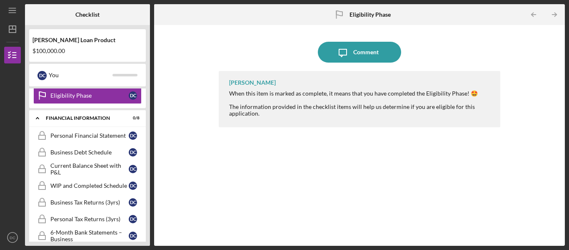
scroll to position [185, 0]
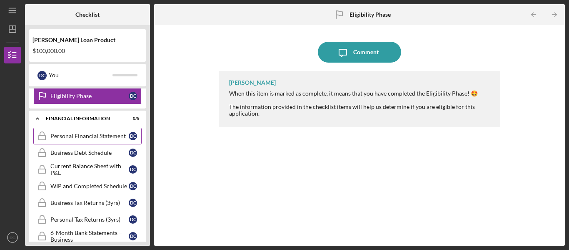
click at [106, 137] on div "Personal Financial Statement" at bounding box center [89, 136] width 78 height 7
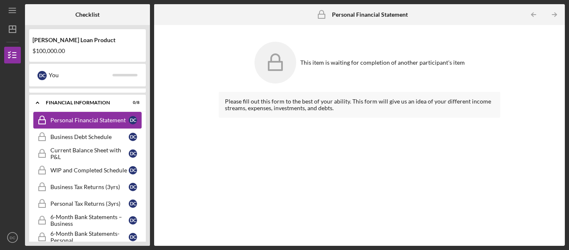
scroll to position [205, 0]
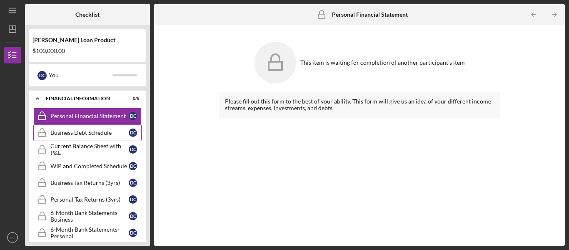
click at [101, 133] on div "Business Debt Schedule" at bounding box center [89, 132] width 78 height 7
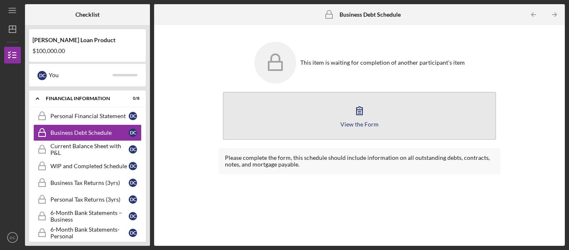
click at [343, 117] on button "View the Form Form" at bounding box center [359, 116] width 273 height 48
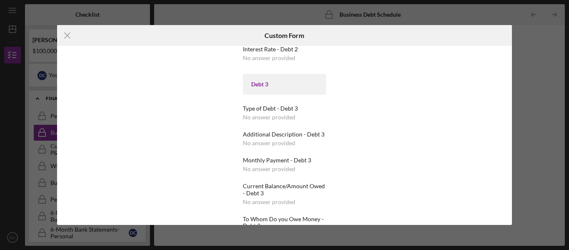
scroll to position [532, 0]
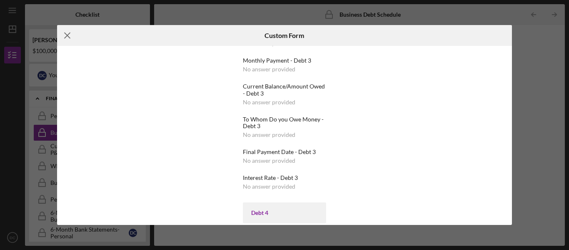
click at [69, 34] on line at bounding box center [67, 35] width 5 height 5
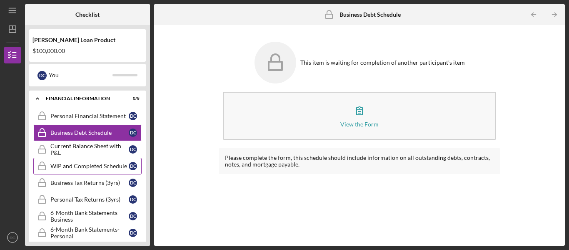
click at [68, 166] on div "WIP and Completed Schedule" at bounding box center [89, 166] width 78 height 7
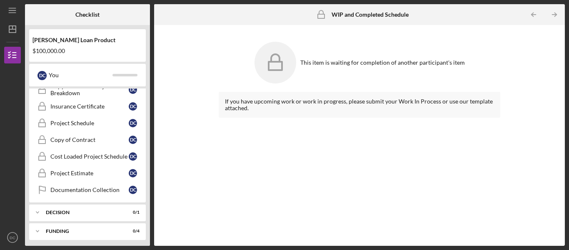
scroll to position [442, 0]
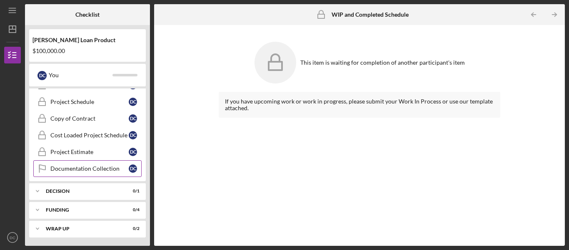
click at [84, 171] on div "Documentation Collection" at bounding box center [89, 168] width 78 height 7
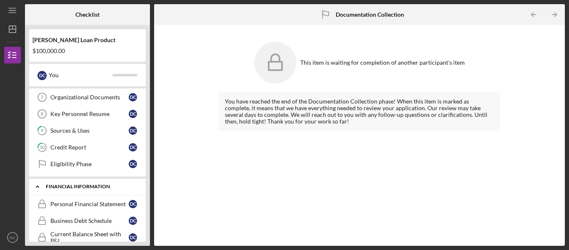
click at [63, 191] on div "Icon/Expander Financial Information 0 / 8" at bounding box center [87, 186] width 117 height 17
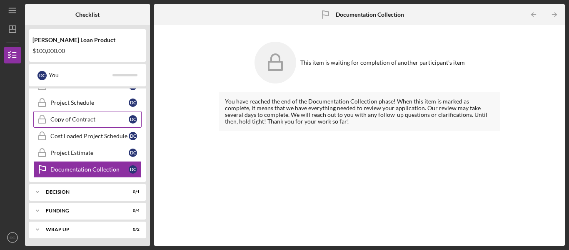
scroll to position [304, 0]
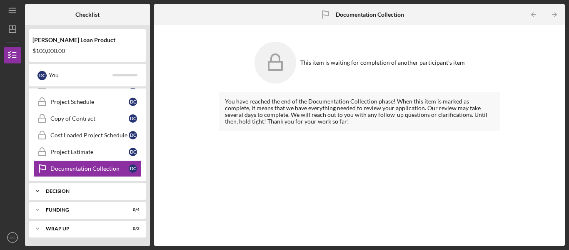
click at [75, 193] on div "Icon/Expander Decision 0 / 1" at bounding box center [87, 191] width 117 height 17
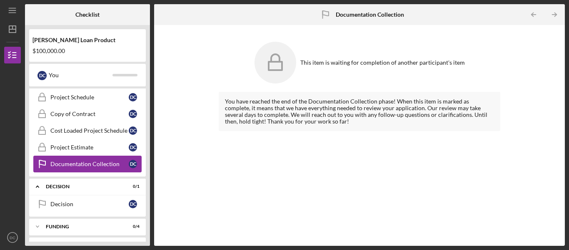
scroll to position [326, 0]
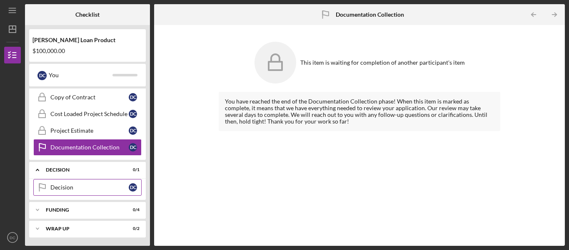
click at [80, 189] on div "Decision" at bounding box center [89, 187] width 78 height 7
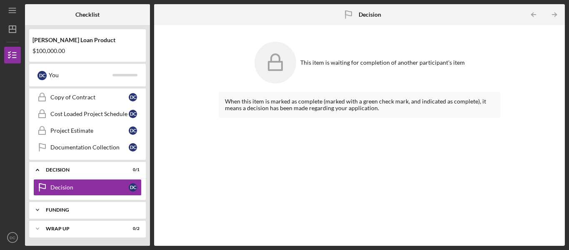
click at [74, 208] on div "Funding" at bounding box center [91, 209] width 90 height 5
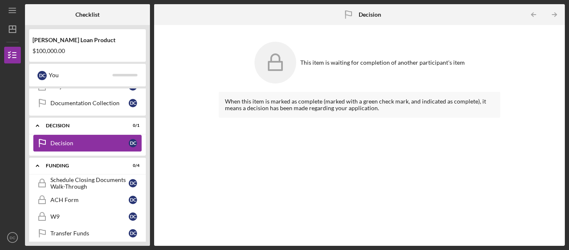
scroll to position [375, 0]
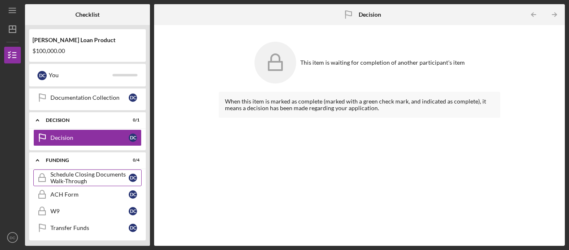
click at [93, 178] on div "Schedule Closing Documents Walk-Through" at bounding box center [89, 177] width 78 height 13
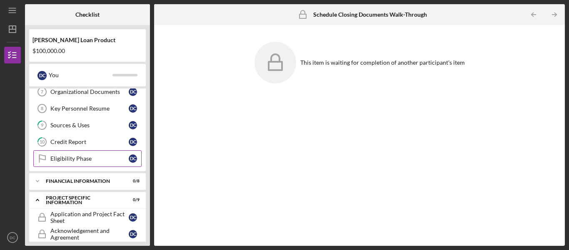
scroll to position [127, 0]
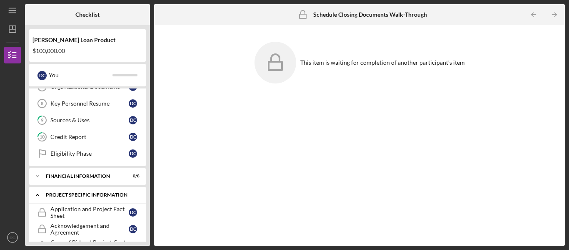
click at [40, 192] on icon "Icon/Expander" at bounding box center [37, 194] width 17 height 17
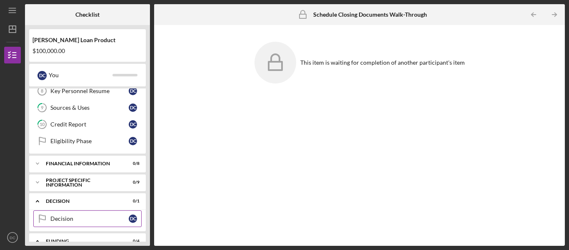
scroll to position [140, 0]
click at [35, 208] on icon "Icon/Expander" at bounding box center [37, 200] width 17 height 17
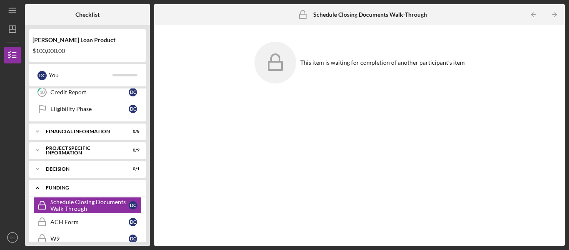
click at [45, 187] on icon "Icon/Expander" at bounding box center [37, 187] width 17 height 17
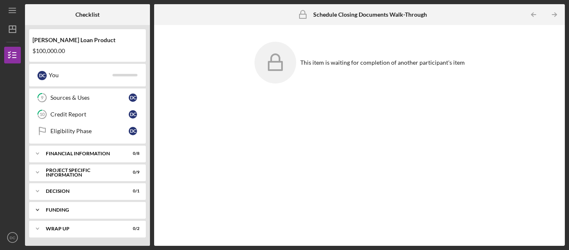
scroll to position [150, 0]
click at [84, 224] on div "Icon/Expander Wrap up 0 / 2" at bounding box center [87, 228] width 117 height 17
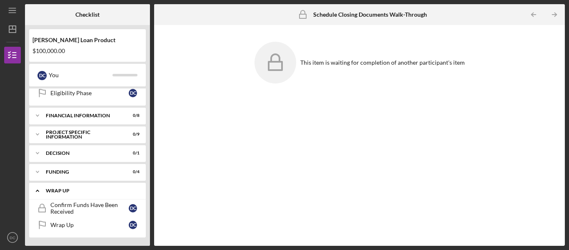
click at [51, 193] on div "Icon/Expander Wrap up 0 / 2" at bounding box center [87, 190] width 117 height 17
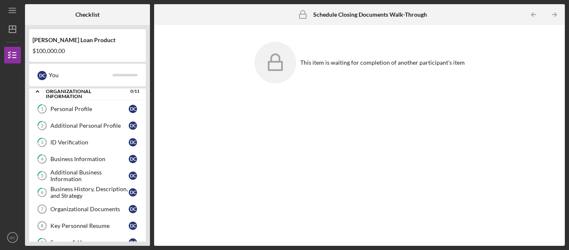
scroll to position [0, 0]
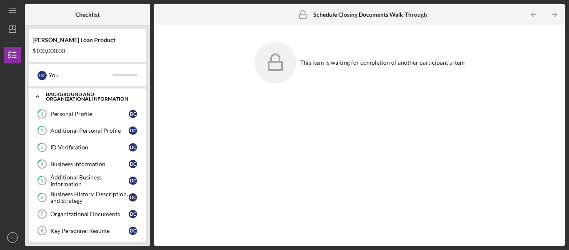
click at [42, 99] on icon "Icon/Expander" at bounding box center [37, 96] width 17 height 17
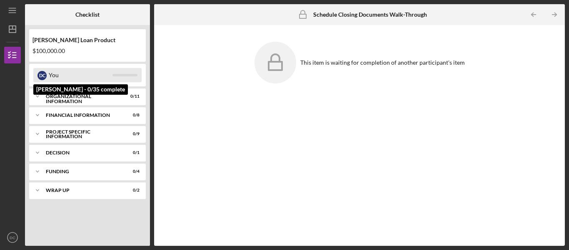
click at [44, 75] on div "D C" at bounding box center [42, 75] width 9 height 9
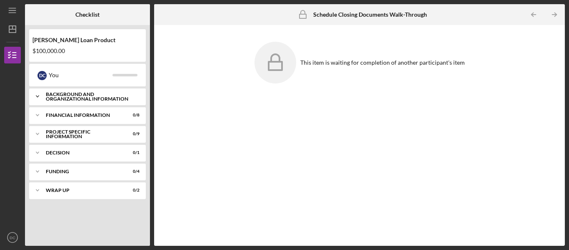
click at [68, 95] on div "Background and Organizational Information" at bounding box center [91, 97] width 90 height 10
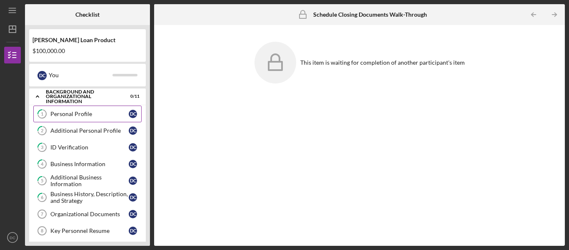
click at [63, 115] on div "Personal Profile" at bounding box center [89, 113] width 78 height 7
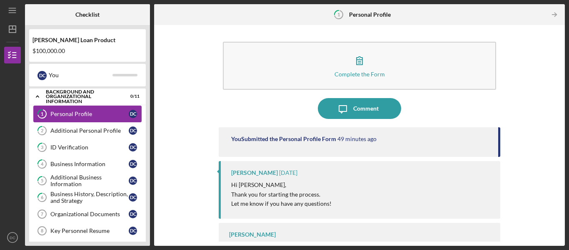
click at [36, 113] on icon "1" at bounding box center [42, 113] width 21 height 21
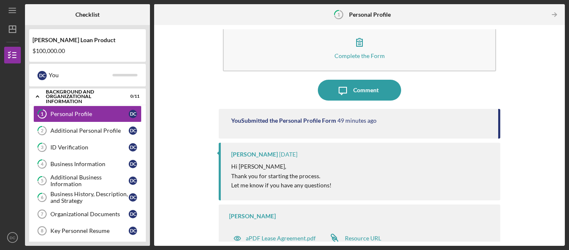
scroll to position [23, 0]
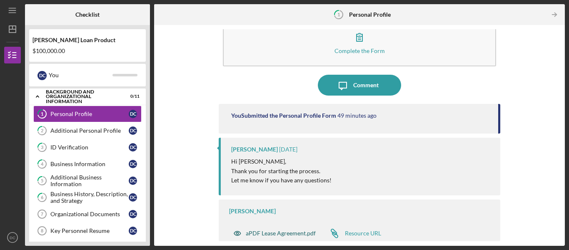
click at [287, 239] on div "aPDF Lease Agreement.pdf" at bounding box center [274, 233] width 91 height 17
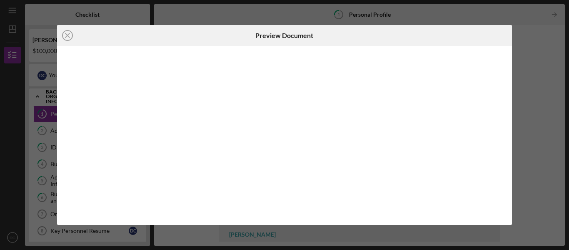
scroll to position [23, 0]
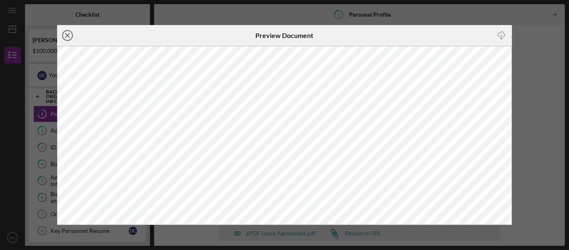
click at [62, 32] on icon "Icon/Close" at bounding box center [67, 35] width 21 height 21
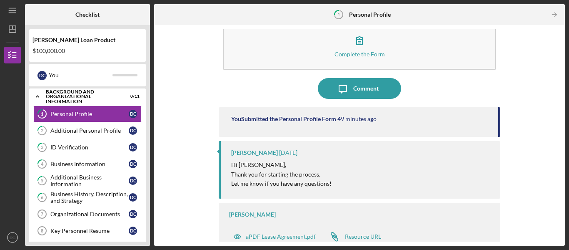
scroll to position [23, 0]
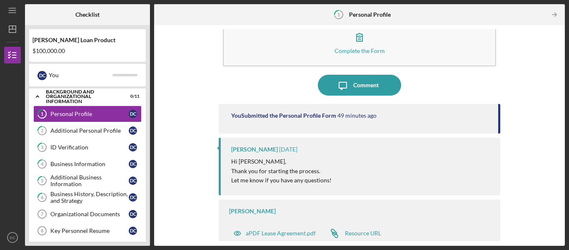
click at [306, 113] on div "You Submitted the Personal Profile Form" at bounding box center [283, 115] width 105 height 7
click at [276, 121] on div "You Submitted the Personal Profile Form 49 minutes ago" at bounding box center [360, 119] width 282 height 30
click at [354, 233] on div "Resource URL" at bounding box center [363, 233] width 36 height 7
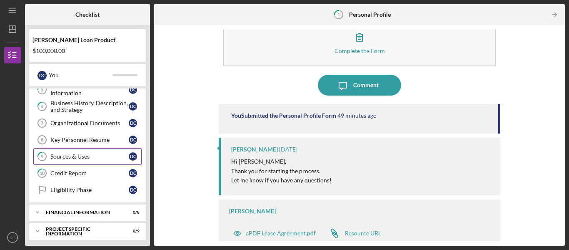
scroll to position [150, 0]
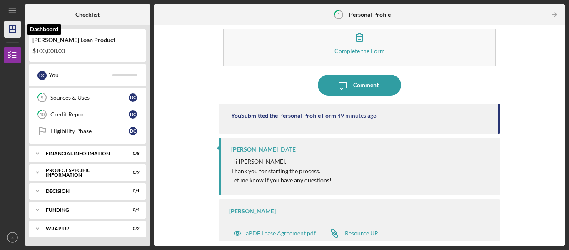
click at [18, 29] on icon "Icon/Dashboard" at bounding box center [12, 29] width 21 height 21
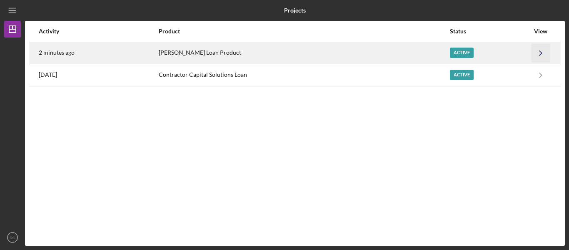
click at [539, 54] on icon "Icon/Navigate" at bounding box center [541, 52] width 19 height 19
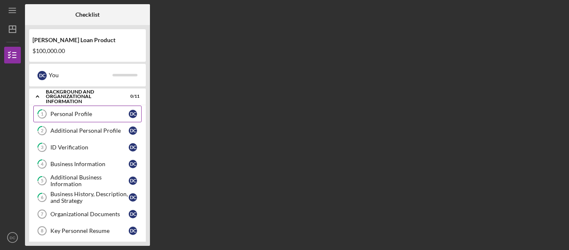
click at [41, 113] on tspan "1" at bounding box center [42, 113] width 3 height 5
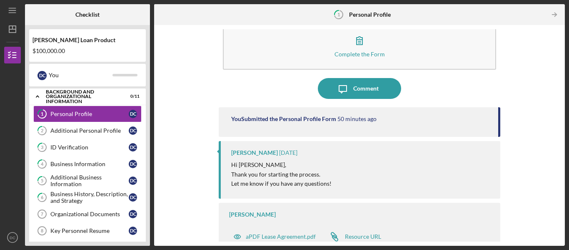
scroll to position [23, 0]
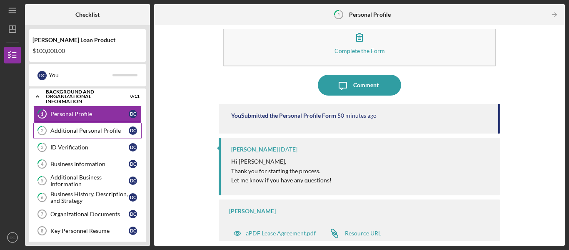
click at [88, 136] on link "2 Additional Personal Profile D C" at bounding box center [87, 130] width 108 height 17
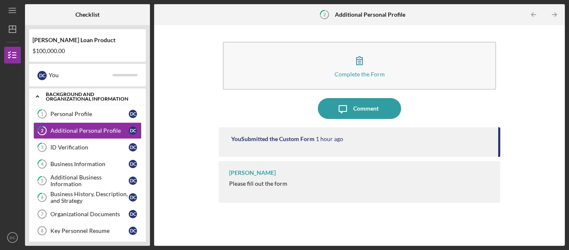
click at [34, 97] on icon "Icon/Expander" at bounding box center [37, 96] width 17 height 17
click at [38, 100] on icon "Icon/Expander" at bounding box center [37, 96] width 17 height 17
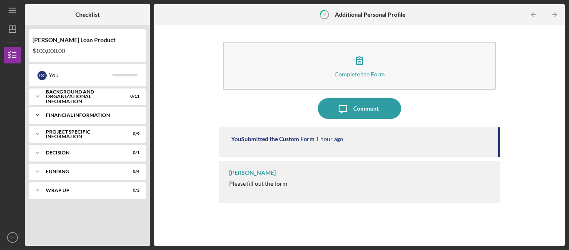
click at [73, 120] on div "Icon/Expander Financial Information 0 / 8" at bounding box center [87, 115] width 117 height 17
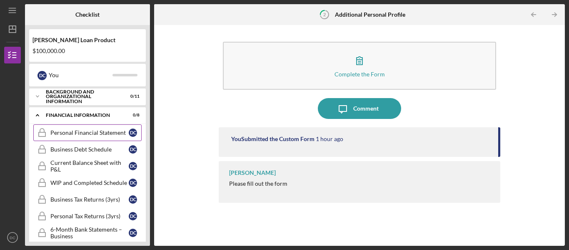
click at [74, 135] on div "Personal Financial Statement" at bounding box center [89, 132] width 78 height 7
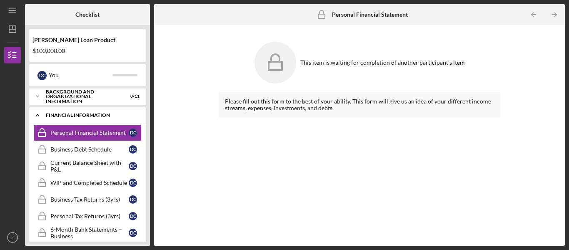
click at [40, 119] on icon "Icon/Expander" at bounding box center [37, 115] width 17 height 17
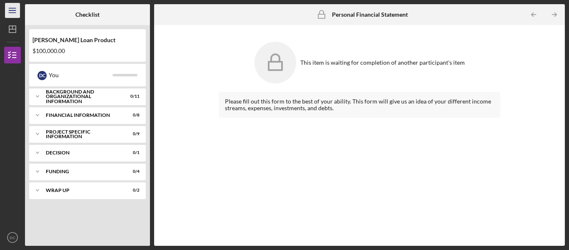
click at [15, 5] on icon "Icon/Menu" at bounding box center [12, 10] width 19 height 19
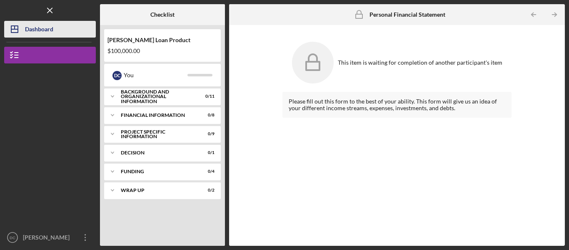
click at [24, 30] on icon "Icon/Dashboard" at bounding box center [14, 29] width 21 height 21
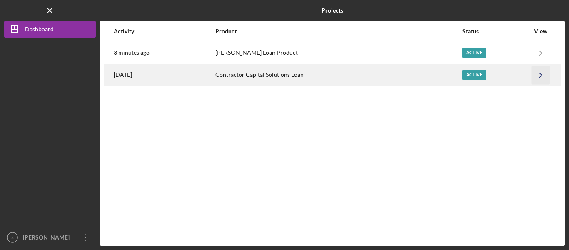
click at [536, 74] on icon "Icon/Navigate" at bounding box center [541, 74] width 19 height 19
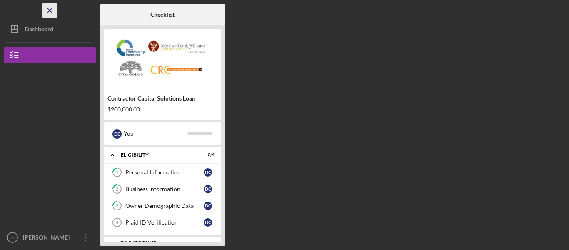
click at [48, 9] on icon "Icon/Menu Close" at bounding box center [50, 10] width 19 height 19
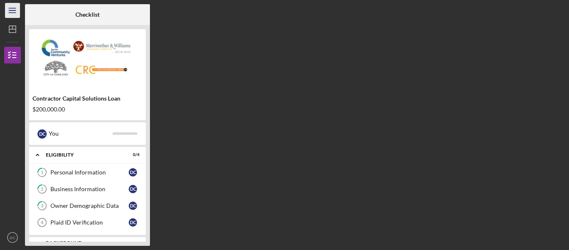
click at [14, 15] on icon "Icon/Menu" at bounding box center [12, 10] width 19 height 19
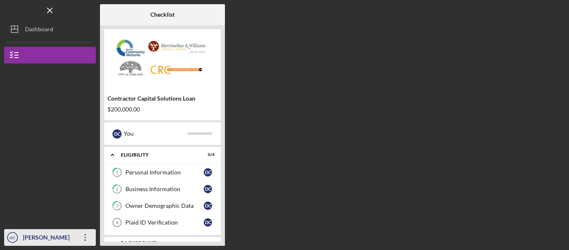
click at [51, 239] on div "[PERSON_NAME]" at bounding box center [48, 238] width 54 height 19
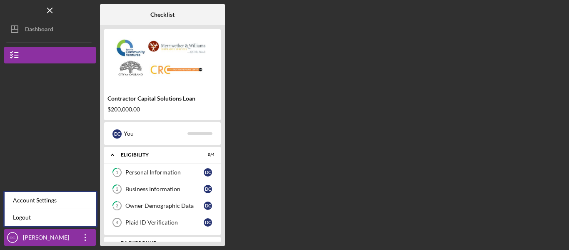
click at [57, 103] on div at bounding box center [50, 104] width 92 height 83
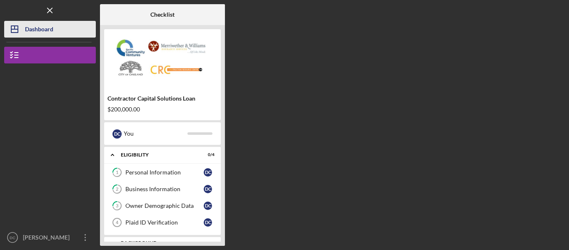
click at [51, 33] on div "Dashboard" at bounding box center [39, 30] width 28 height 19
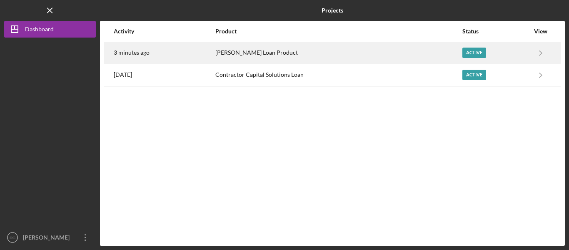
click at [305, 57] on div "[PERSON_NAME] Loan Product" at bounding box center [338, 53] width 246 height 21
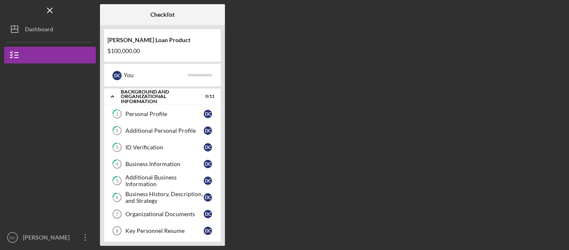
click at [127, 48] on div "$100,000.00" at bounding box center [163, 51] width 110 height 7
click at [154, 113] on div "Personal Profile" at bounding box center [164, 113] width 78 height 7
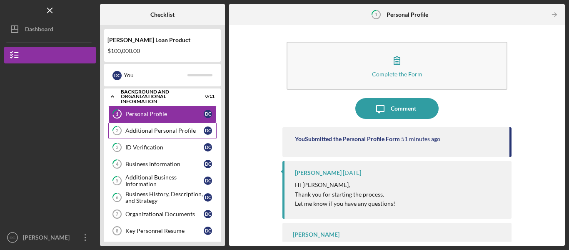
click at [162, 130] on div "Additional Personal Profile" at bounding box center [164, 130] width 78 height 7
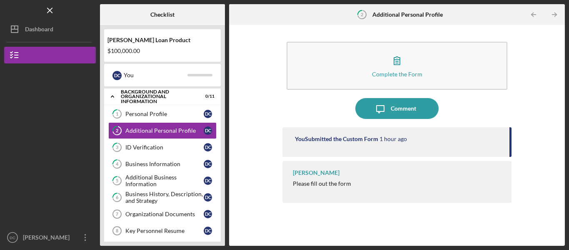
click at [125, 49] on div "$100,000.00" at bounding box center [163, 51] width 110 height 7
click at [131, 53] on div "$100,000.00" at bounding box center [163, 51] width 110 height 7
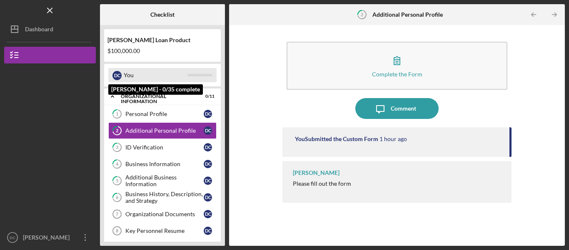
click at [161, 78] on div "You" at bounding box center [156, 75] width 64 height 14
click at [199, 72] on div "D C You" at bounding box center [162, 75] width 108 height 14
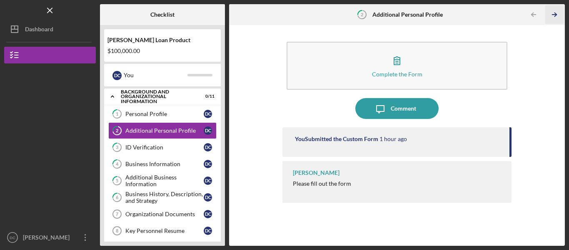
click at [551, 13] on icon "Icon/Table Pagination Arrow" at bounding box center [555, 14] width 19 height 19
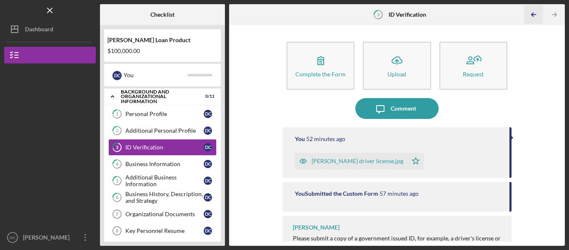
click at [530, 16] on icon "Icon/Table Pagination Arrow" at bounding box center [534, 14] width 19 height 19
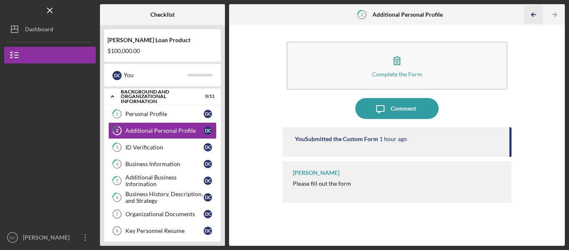
click at [530, 16] on icon "Icon/Table Pagination Arrow" at bounding box center [534, 14] width 19 height 19
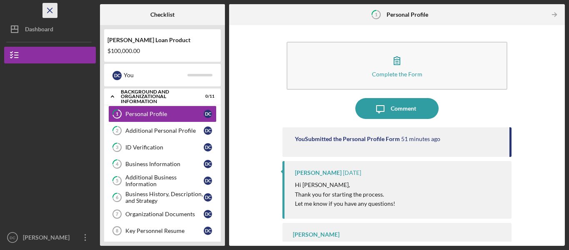
click at [51, 14] on icon "Icon/Menu Close" at bounding box center [50, 10] width 19 height 19
